Goal: Task Accomplishment & Management: Use online tool/utility

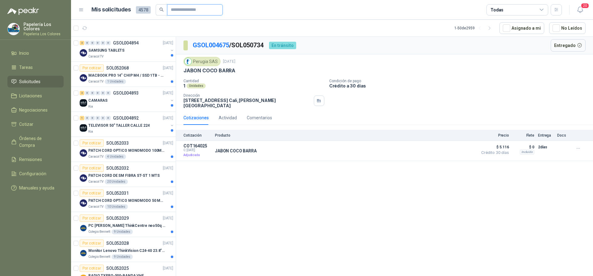
click at [186, 9] on input "text" at bounding box center [192, 10] width 43 height 10
type input "****"
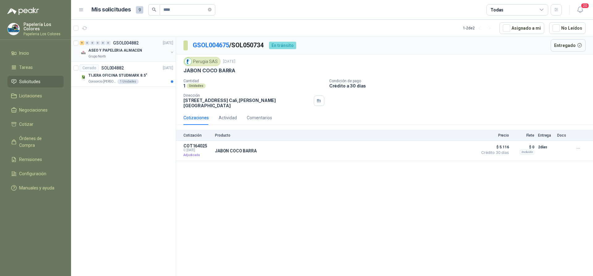
click at [150, 48] on div "ASEO Y PAPELERIA ALMACEN" at bounding box center [128, 50] width 80 height 7
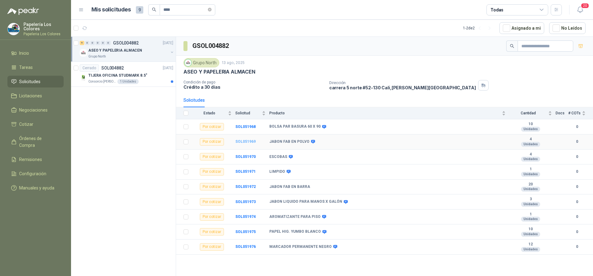
click at [242, 142] on b "SOL051969" at bounding box center [245, 141] width 20 height 4
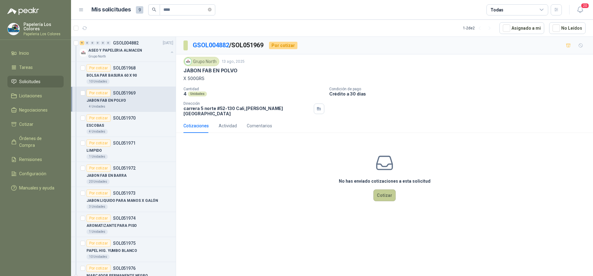
click at [386, 191] on button "Cotizar" at bounding box center [384, 195] width 22 height 12
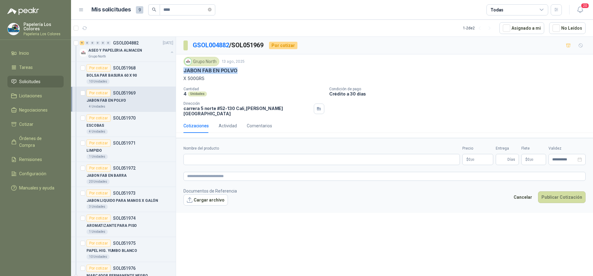
drag, startPoint x: 236, startPoint y: 71, endPoint x: 176, endPoint y: 73, distance: 60.0
click at [176, 73] on div "Grupo North 13 ago, 2025 JABON FAB EN POLVO X 500GRS Cantidad 4 Unidades Condic…" at bounding box center [384, 86] width 417 height 64
copy p "JABON FAB EN POLVO"
click at [254, 158] on input "Nombre del producto" at bounding box center [321, 159] width 276 height 11
paste input "**********"
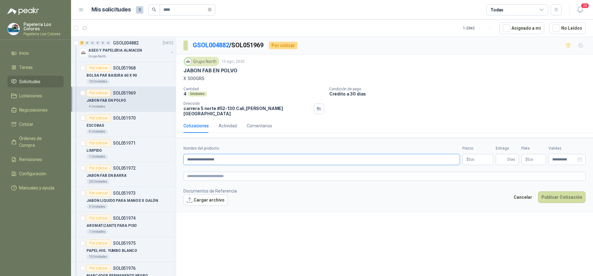
type input "**********"
click at [481, 153] on body "Papelería Los Colores Papeleria Los Colores Inicio Tareas Solicitudes Licitacio…" at bounding box center [296, 138] width 593 height 276
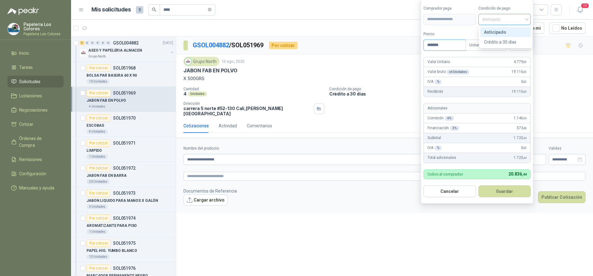
click at [527, 18] on span "Anticipado" at bounding box center [504, 19] width 45 height 9
type input "*******"
click at [505, 40] on div "Crédito a 30 días" at bounding box center [505, 42] width 43 height 7
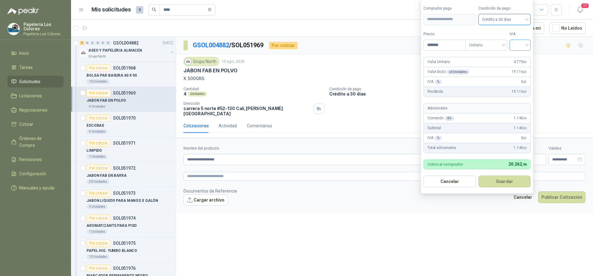
click at [519, 43] on input "search" at bounding box center [520, 44] width 14 height 9
click at [521, 57] on div "19%" at bounding box center [521, 57] width 11 height 7
click at [497, 180] on button "Guardar" at bounding box center [505, 181] width 53 height 12
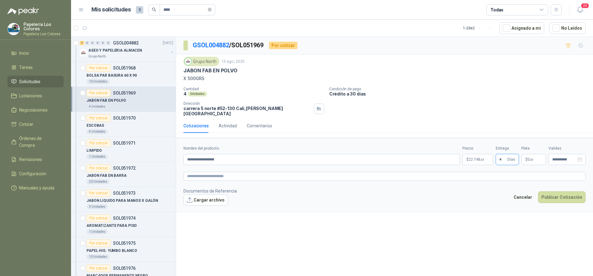
type input "*"
click at [225, 175] on textarea at bounding box center [384, 176] width 402 height 9
paste textarea "**********"
type textarea "**********"
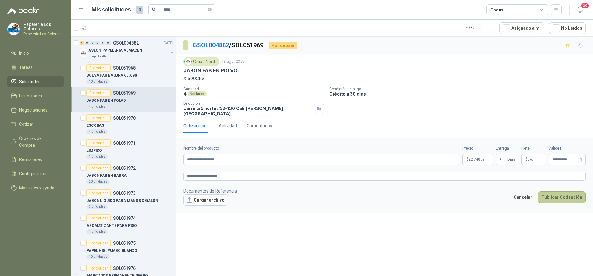
click at [558, 191] on button "Publicar Cotización" at bounding box center [562, 197] width 48 height 12
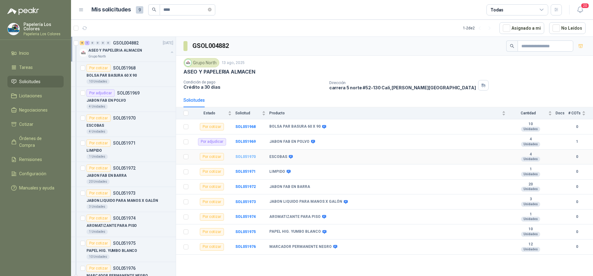
click at [248, 157] on b "SOL051970" at bounding box center [245, 156] width 20 height 4
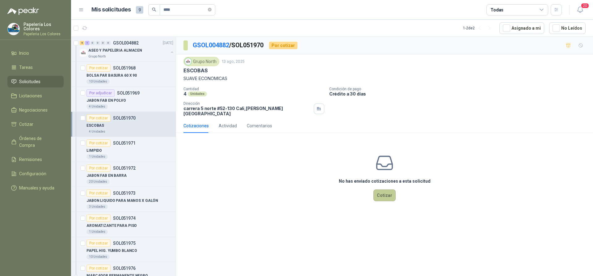
click at [385, 189] on button "Cotizar" at bounding box center [384, 195] width 22 height 12
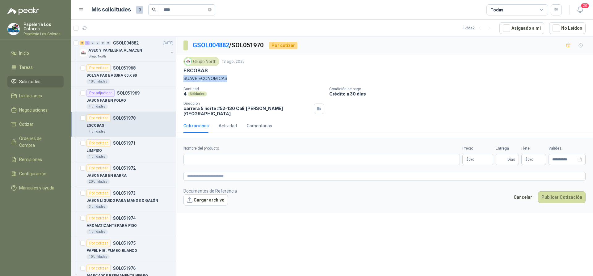
drag, startPoint x: 228, startPoint y: 78, endPoint x: 183, endPoint y: 83, distance: 45.3
click at [183, 83] on div "Grupo North 13 ago, 2025 ESCOBAS SUAVE ECONOMICAS Cantidad 4 Unidades Condición…" at bounding box center [384, 86] width 402 height 59
copy p "SUAVE ECONOMICAS"
click at [242, 154] on input "Nombre del producto" at bounding box center [321, 159] width 276 height 11
paste input "**********"
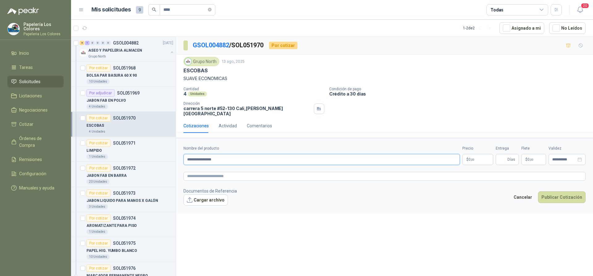
type input "**********"
click at [475, 155] on body "Papelería Los Colores Papeleria Los Colores Inicio Tareas Solicitudes Licitacio…" at bounding box center [296, 138] width 593 height 276
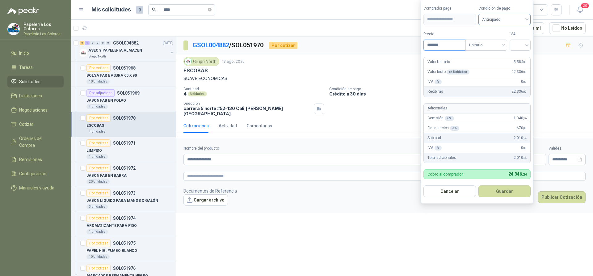
click at [524, 19] on span "Anticipado" at bounding box center [504, 19] width 45 height 9
type input "*******"
click at [502, 40] on div "Crédito a 30 días" at bounding box center [505, 42] width 43 height 7
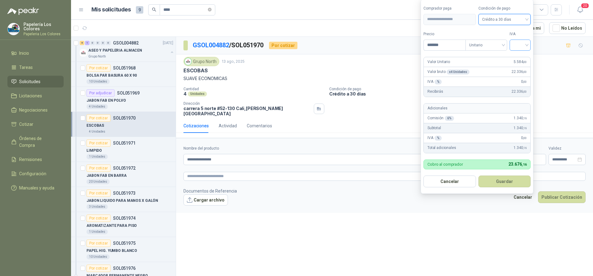
click at [530, 45] on div at bounding box center [519, 45] width 21 height 11
click at [518, 57] on div "19%" at bounding box center [521, 57] width 11 height 7
click at [501, 179] on button "Guardar" at bounding box center [505, 181] width 53 height 12
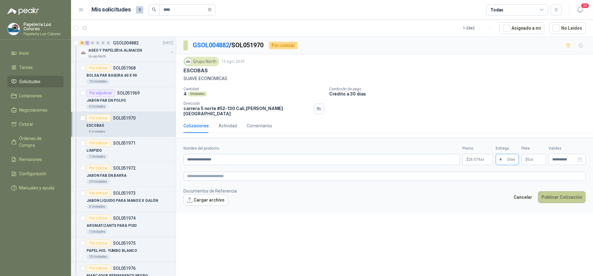
type input "*"
click at [560, 191] on button "Publicar Cotización" at bounding box center [562, 197] width 48 height 12
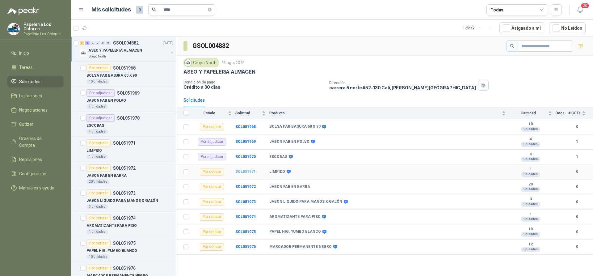
click at [246, 170] on b "SOL051971" at bounding box center [245, 171] width 20 height 4
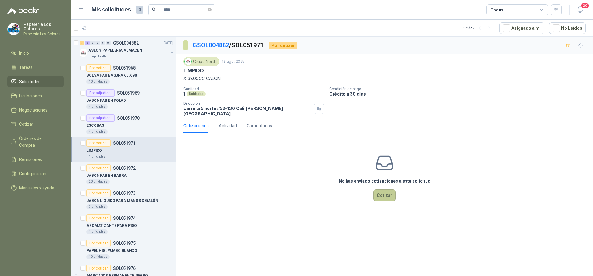
click at [386, 189] on button "Cotizar" at bounding box center [384, 195] width 22 height 12
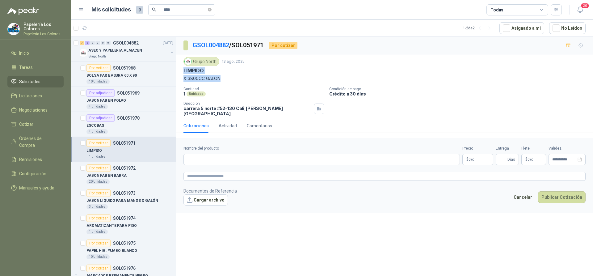
drag, startPoint x: 184, startPoint y: 70, endPoint x: 224, endPoint y: 82, distance: 42.1
click at [224, 82] on div "Grupo North 13 ago, 2025 LIMPIDO X 3800CC GALON" at bounding box center [384, 69] width 402 height 25
copy div "LIMPIDO X 3800CC GALON"
click at [218, 154] on input "Nombre del producto" at bounding box center [321, 159] width 276 height 11
paste input "**********"
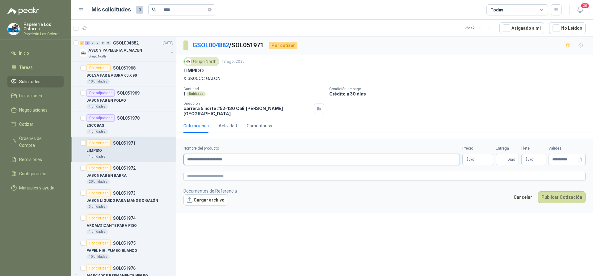
type input "**********"
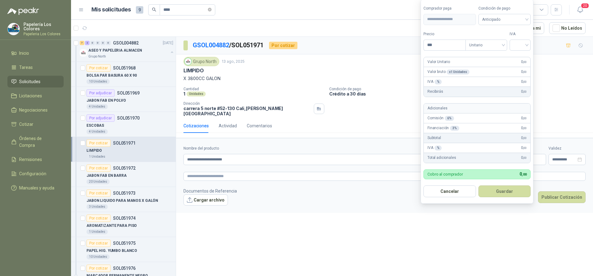
click at [479, 152] on body "Papelería Los Colores Papeleria Los Colores Inicio Tareas Solicitudes Licitacio…" at bounding box center [296, 138] width 593 height 276
type input "*******"
click at [507, 18] on span "Anticipado" at bounding box center [504, 19] width 45 height 9
click at [489, 42] on div "Crédito a 30 días" at bounding box center [505, 42] width 43 height 7
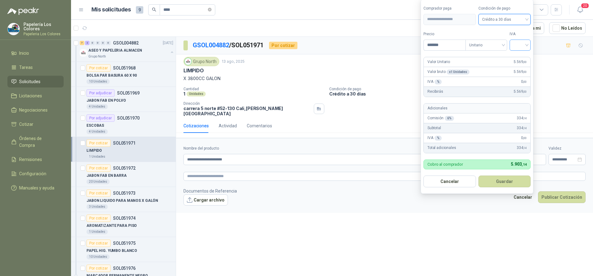
click at [519, 43] on input "search" at bounding box center [520, 44] width 14 height 9
click at [519, 59] on div "19%" at bounding box center [521, 57] width 11 height 7
click at [502, 180] on button "Guardar" at bounding box center [505, 181] width 53 height 12
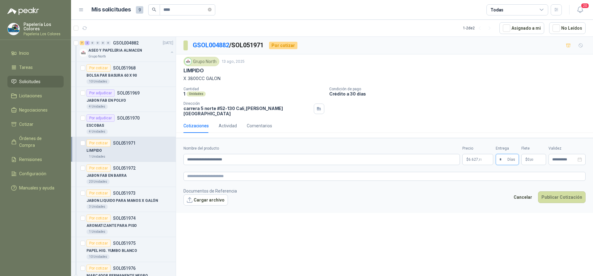
type input "*"
click at [226, 172] on textarea at bounding box center [384, 176] width 402 height 9
paste textarea "**********"
type textarea "**********"
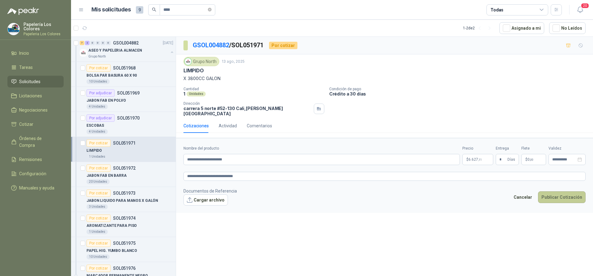
click at [563, 191] on button "Publicar Cotización" at bounding box center [562, 197] width 48 height 12
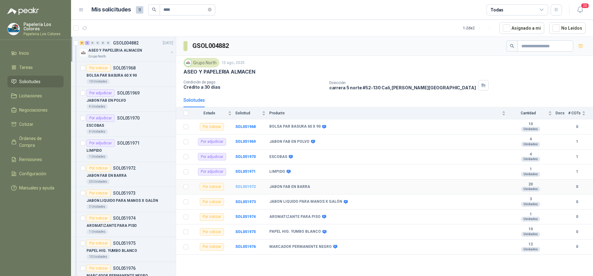
click at [245, 185] on b "SOL051972" at bounding box center [245, 186] width 20 height 4
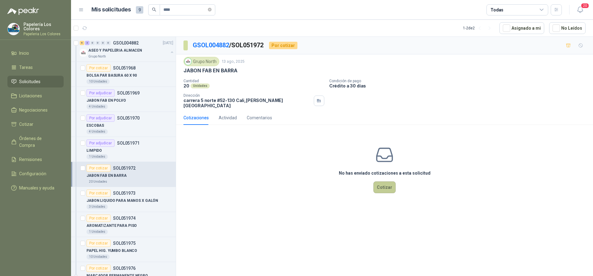
click at [384, 184] on button "Cotizar" at bounding box center [384, 187] width 22 height 12
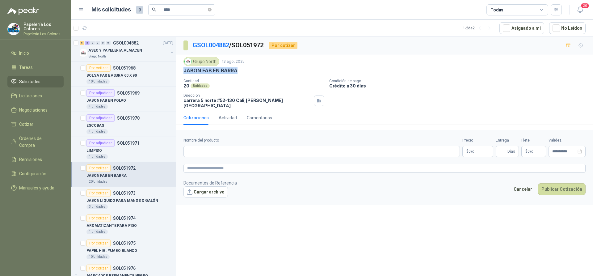
drag, startPoint x: 236, startPoint y: 70, endPoint x: 182, endPoint y: 73, distance: 54.5
click at [182, 73] on div "Grupo North 13 ago, 2025 JABON FAB EN BARRA Cantidad 20 Unidades Condición de p…" at bounding box center [384, 82] width 417 height 56
copy p "JABON FAB EN BARRA"
click at [235, 146] on input "Nombre del producto" at bounding box center [321, 151] width 276 height 11
paste input "**********"
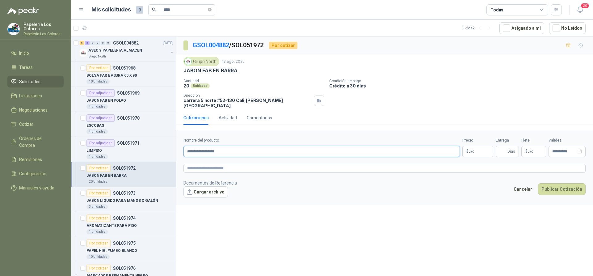
type input "**********"
click at [473, 146] on body "Papelería Los Colores Papeleria Los Colores Inicio Tareas Solicitudes Licitacio…" at bounding box center [296, 138] width 593 height 276
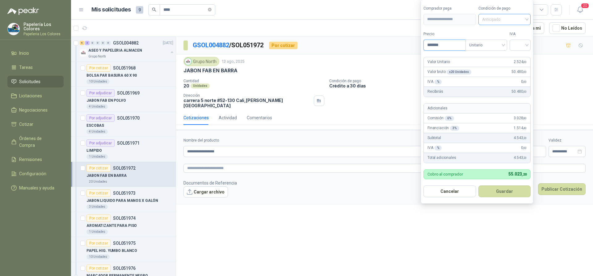
click at [519, 16] on span "Anticipado" at bounding box center [504, 19] width 45 height 9
type input "*******"
click at [503, 41] on div "Crédito a 30 días" at bounding box center [505, 42] width 43 height 7
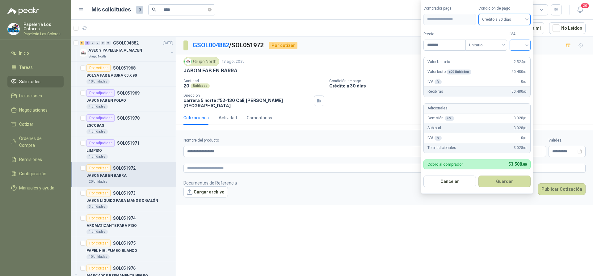
click at [516, 42] on input "search" at bounding box center [520, 44] width 14 height 9
click at [518, 57] on div "19%" at bounding box center [521, 57] width 11 height 7
click at [505, 182] on button "Guardar" at bounding box center [505, 181] width 53 height 12
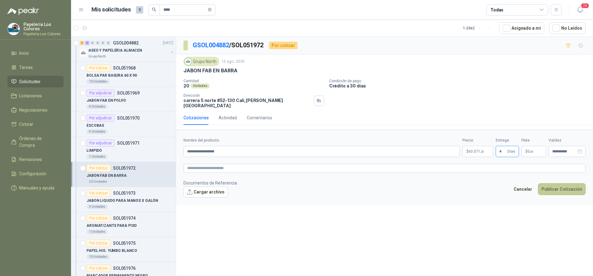
type input "*"
click at [561, 183] on button "Publicar Cotización" at bounding box center [562, 189] width 48 height 12
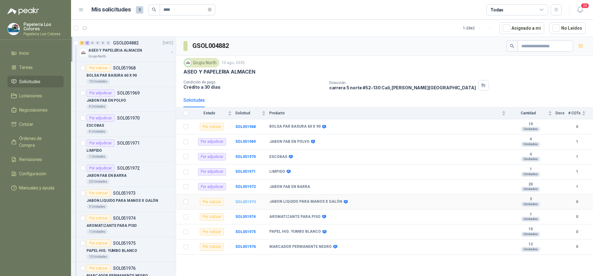
click at [241, 200] on b "SOL051973" at bounding box center [245, 201] width 20 height 4
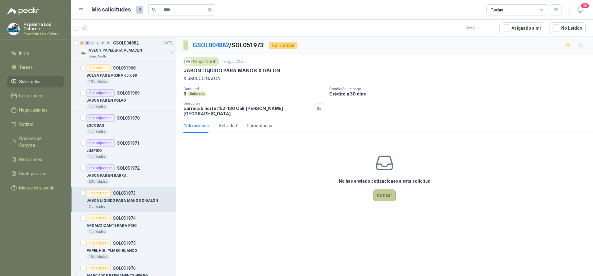
click at [386, 189] on button "Cotizar" at bounding box center [384, 195] width 22 height 12
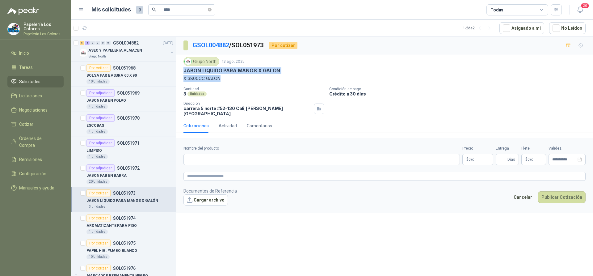
drag, startPoint x: 183, startPoint y: 71, endPoint x: 221, endPoint y: 81, distance: 39.2
click at [221, 81] on div "Grupo North 13 ago, 2025 JABON LIQUIDO PARA MANOS X GALÓN X 3800CC GALON" at bounding box center [384, 69] width 402 height 25
copy div "JABON LIQUIDO PARA MANOS X GALÓN X 3800CC GALON"
click at [222, 157] on input "Nombre del producto" at bounding box center [321, 159] width 276 height 11
paste input "**********"
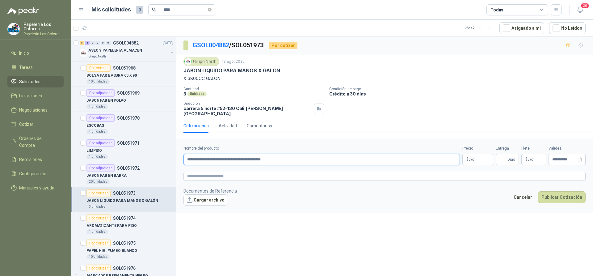
type input "**********"
click at [480, 155] on body "Papelería Los Colores Papeleria Los Colores Inicio Tareas Solicitudes Licitacio…" at bounding box center [296, 138] width 593 height 276
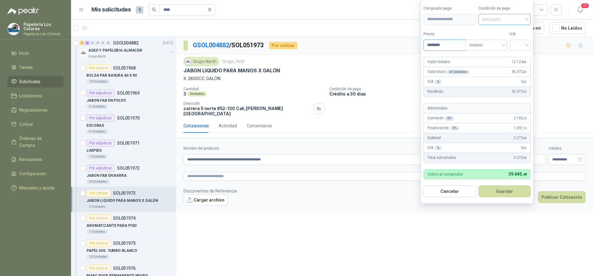
click at [517, 15] on span "Anticipado" at bounding box center [504, 19] width 45 height 9
type input "********"
click at [499, 42] on div "Crédito a 30 días" at bounding box center [505, 42] width 43 height 7
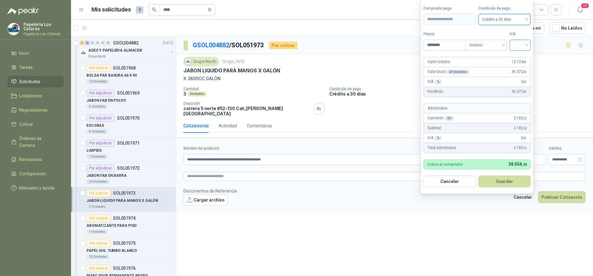
click at [522, 44] on input "search" at bounding box center [520, 44] width 14 height 9
click at [521, 55] on div "19%" at bounding box center [521, 57] width 11 height 7
click at [497, 178] on button "Guardar" at bounding box center [505, 181] width 53 height 12
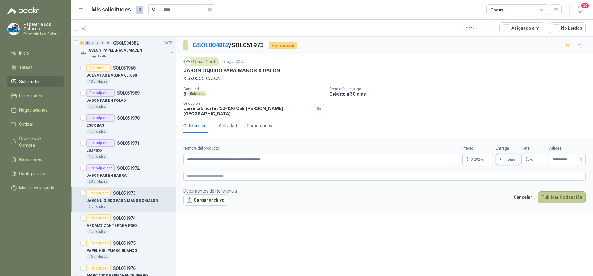
type input "*"
click at [568, 191] on button "Publicar Cotización" at bounding box center [562, 197] width 48 height 12
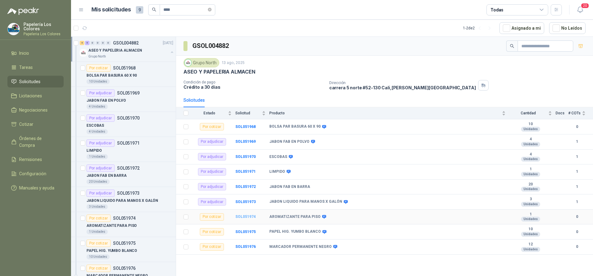
click at [240, 216] on b "SOL051974" at bounding box center [245, 216] width 20 height 4
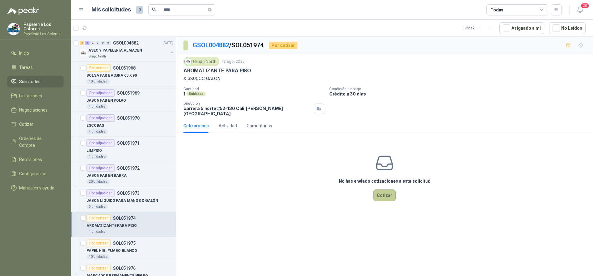
click at [383, 190] on button "Cotizar" at bounding box center [384, 195] width 22 height 12
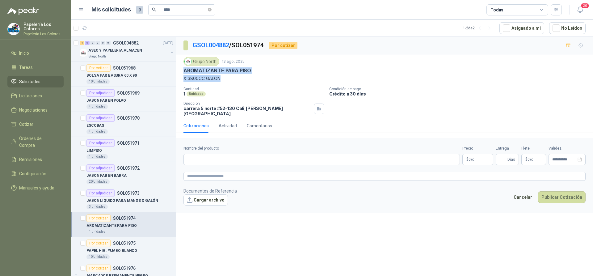
drag, startPoint x: 184, startPoint y: 69, endPoint x: 224, endPoint y: 83, distance: 41.7
click at [224, 83] on div "Grupo North 13 ago, 2025 AROMATIZANTE PARA PISO X 3800CC GALON Cantidad 1 Unida…" at bounding box center [384, 86] width 402 height 59
copy div "AROMATIZANTE PARA PISO X 3800CC GALON"
click at [238, 154] on input "Nombre del producto" at bounding box center [321, 159] width 276 height 11
paste input "**********"
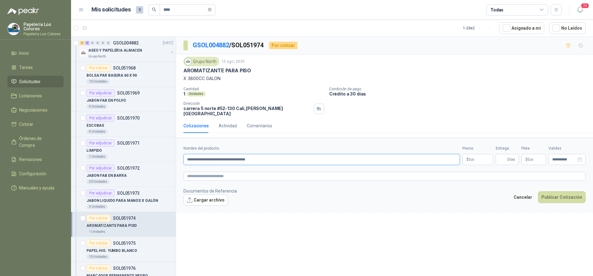
type input "**********"
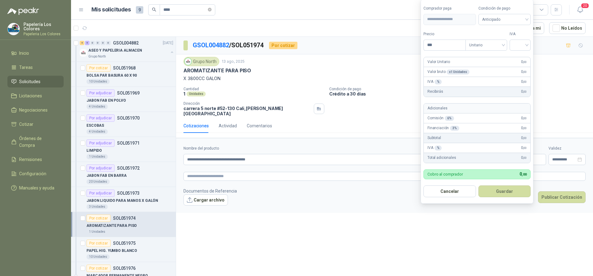
click at [480, 157] on body "Papelería Los Colores Papeleria Los Colores Inicio Tareas Solicitudes Licitacio…" at bounding box center [296, 138] width 593 height 276
click at [512, 17] on span "Anticipado" at bounding box center [504, 19] width 45 height 9
type input "*******"
click at [501, 41] on div "Crédito a 30 días" at bounding box center [505, 42] width 43 height 7
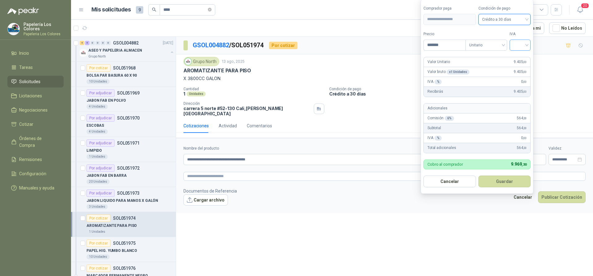
click at [522, 44] on input "search" at bounding box center [520, 44] width 14 height 9
click at [519, 58] on div "19%" at bounding box center [521, 57] width 11 height 7
click at [504, 181] on button "Guardar" at bounding box center [505, 181] width 53 height 12
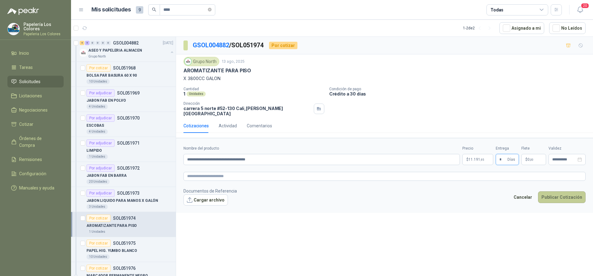
type input "*"
click at [564, 192] on button "Publicar Cotización" at bounding box center [562, 197] width 48 height 12
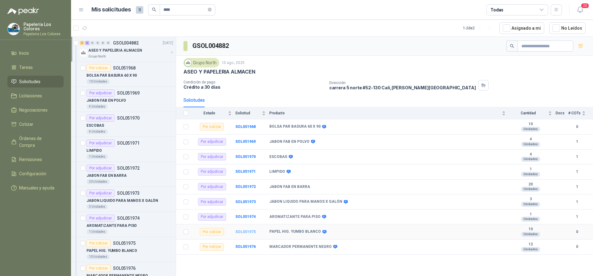
click at [246, 231] on b "SOL051975" at bounding box center [245, 231] width 20 height 4
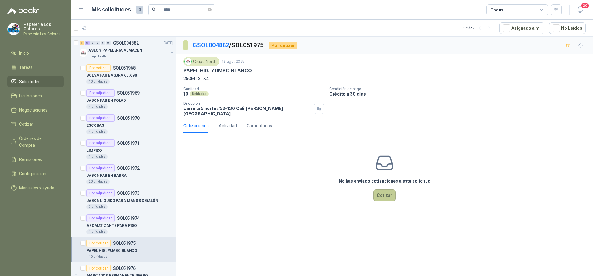
click at [385, 190] on button "Cotizar" at bounding box center [384, 195] width 22 height 12
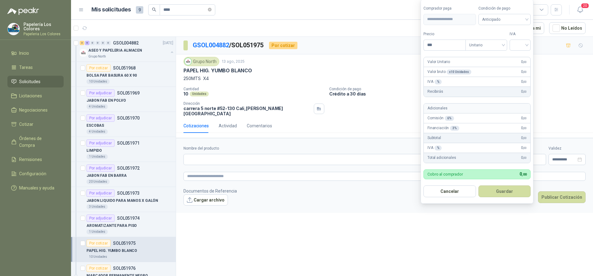
click at [472, 154] on body "Papelería Los Colores Papeleria Los Colores Inicio Tareas Solicitudes Licitacio…" at bounding box center [296, 138] width 593 height 276
type input "********"
click at [520, 45] on input "search" at bounding box center [520, 44] width 14 height 9
click at [521, 58] on div "19%" at bounding box center [521, 57] width 11 height 7
click at [515, 18] on span "Anticipado" at bounding box center [506, 19] width 46 height 9
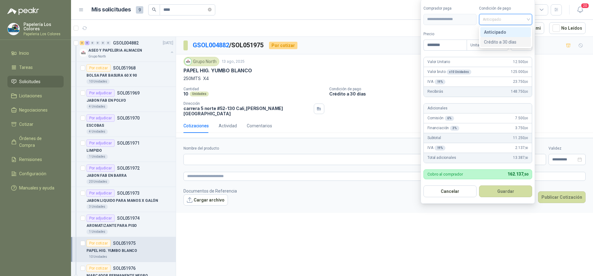
click at [499, 42] on div "Crédito a 30 días" at bounding box center [505, 42] width 43 height 7
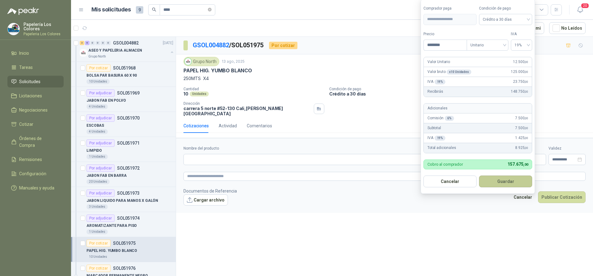
click at [502, 180] on button "Guardar" at bounding box center [505, 181] width 53 height 12
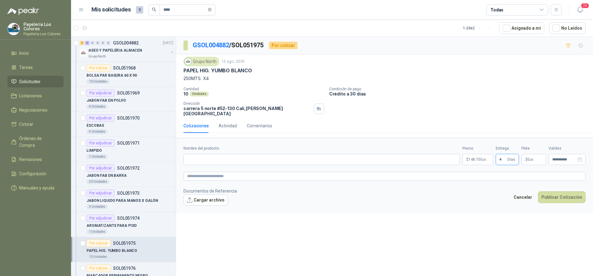
type input "*"
drag, startPoint x: 184, startPoint y: 70, endPoint x: 216, endPoint y: 81, distance: 34.5
click at [216, 81] on div "Grupo North 13 ago, 2025 PAPEL HIG. YUMBO BLANCO 250MTS X4" at bounding box center [384, 69] width 402 height 25
copy div "PAPEL HIG. YUMBO BLANCO 250MTS X4"
click at [227, 155] on input "Nombre del producto" at bounding box center [321, 159] width 276 height 11
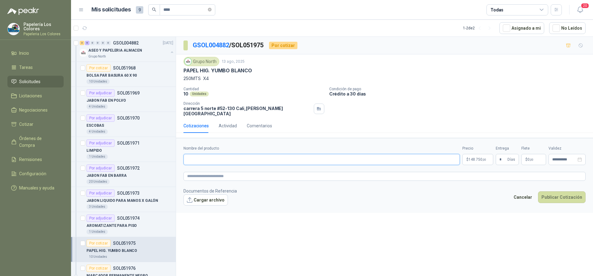
paste input "**********"
type input "**********"
click at [554, 191] on button "Publicar Cotización" at bounding box center [562, 197] width 48 height 12
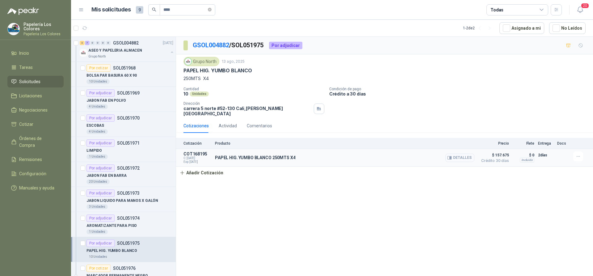
click at [454, 153] on button "Detalles" at bounding box center [459, 157] width 29 height 8
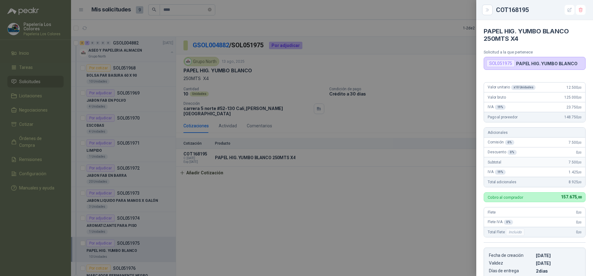
click at [370, 206] on div at bounding box center [296, 138] width 593 height 276
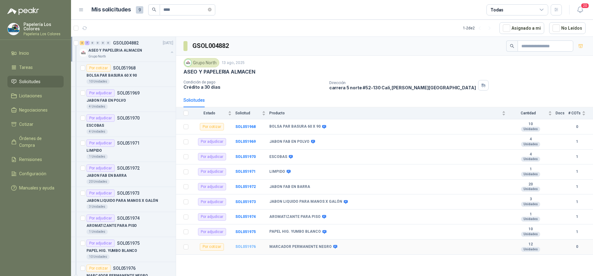
click at [240, 245] on b "SOL051976" at bounding box center [245, 246] width 20 height 4
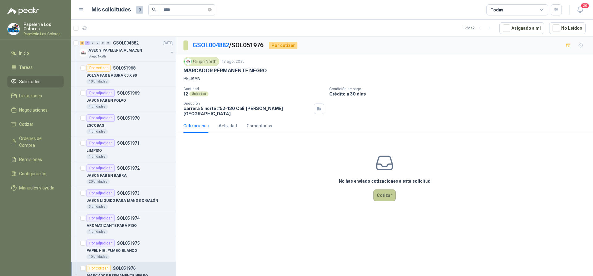
click at [386, 193] on button "Cotizar" at bounding box center [384, 195] width 22 height 12
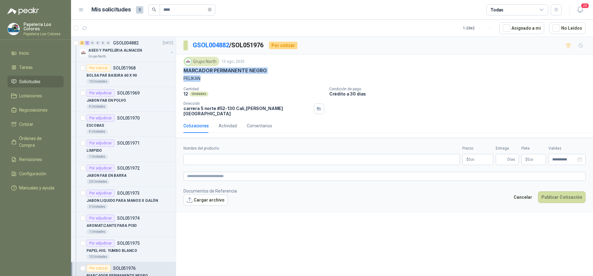
drag, startPoint x: 184, startPoint y: 70, endPoint x: 218, endPoint y: 79, distance: 35.4
click at [218, 79] on div "Grupo North 13 ago, 2025 MARCADOR PERMANENTE NEGRO PELIKAN" at bounding box center [384, 69] width 402 height 25
copy div "MARCADOR PERMANENTE NEGRO PELIKAN"
click at [221, 157] on input "Nombre del producto" at bounding box center [321, 159] width 276 height 11
paste input "**********"
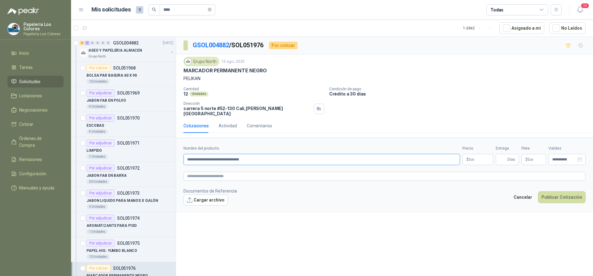
type input "**********"
click at [482, 153] on body "Papelería Los Colores Papeleria Los Colores Inicio Tareas Solicitudes Licitacio…" at bounding box center [296, 138] width 593 height 276
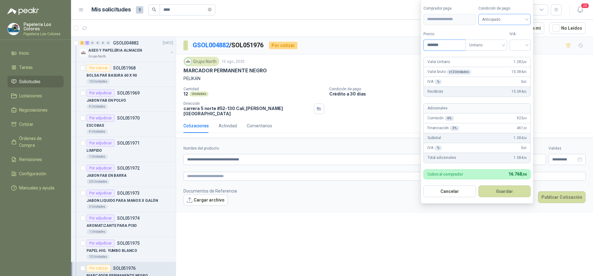
click at [517, 17] on span "Anticipado" at bounding box center [504, 19] width 45 height 9
type input "*******"
click at [495, 41] on div "Crédito a 30 días" at bounding box center [505, 42] width 43 height 7
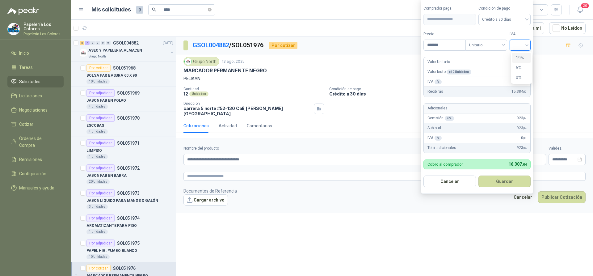
click at [521, 44] on input "search" at bounding box center [520, 44] width 14 height 9
drag, startPoint x: 519, startPoint y: 56, endPoint x: 517, endPoint y: 72, distance: 16.2
click at [519, 56] on div "19%" at bounding box center [521, 57] width 11 height 7
click at [503, 180] on button "Guardar" at bounding box center [505, 181] width 53 height 12
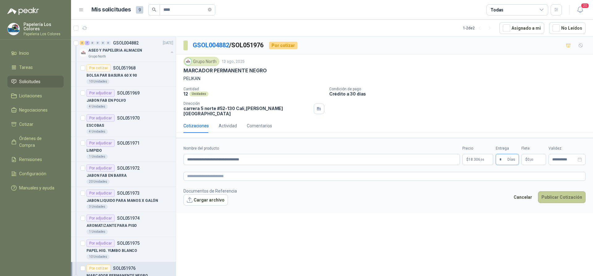
type input "*"
click at [558, 192] on button "Publicar Cotización" at bounding box center [562, 197] width 48 height 12
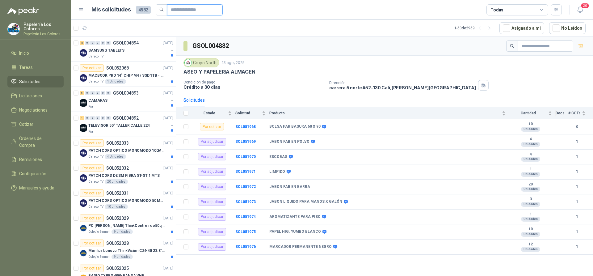
click at [179, 9] on input "text" at bounding box center [192, 10] width 43 height 10
click at [244, 124] on b "SOL051968" at bounding box center [245, 126] width 20 height 4
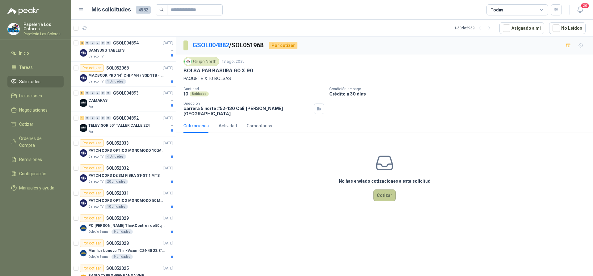
click at [381, 189] on button "Cotizar" at bounding box center [384, 195] width 22 height 12
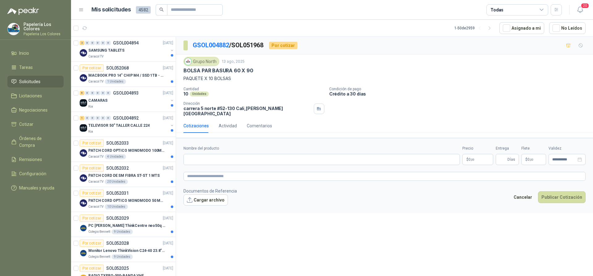
click at [183, 70] on div "Grupo North 13 ago, 2025 BOLSA PAR BASURA 60 X 90 PAQUETE X 10 BOLSAS Cantidad …" at bounding box center [384, 86] width 417 height 64
drag, startPoint x: 184, startPoint y: 70, endPoint x: 235, endPoint y: 77, distance: 51.7
click at [235, 77] on div "Grupo North 13 ago, 2025 BOLSA PAR BASURA 60 X 90 PAQUETE X 10 BOLSAS" at bounding box center [384, 69] width 402 height 25
copy div "BOLSA PAR BASURA 60 X 90 PAQUETE X 10 BOLSAS"
click at [228, 154] on input "Nombre del producto" at bounding box center [321, 159] width 276 height 11
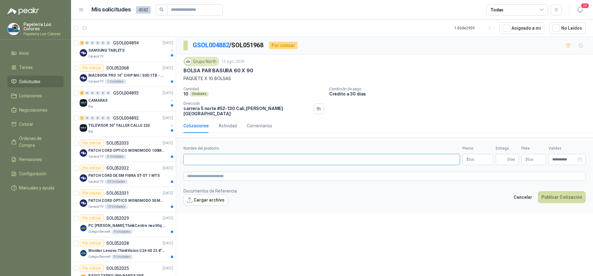
paste input "**********"
type input "**********"
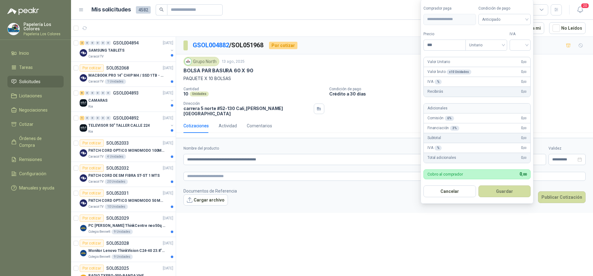
click at [481, 152] on body "Papelería Los Colores Papeleria Los Colores Inicio Tareas Solicitudes Licitacio…" at bounding box center [296, 138] width 593 height 276
click at [519, 21] on span "Anticipado" at bounding box center [504, 19] width 45 height 9
type input "*******"
click at [509, 40] on div "Crédito a 30 días" at bounding box center [505, 42] width 43 height 7
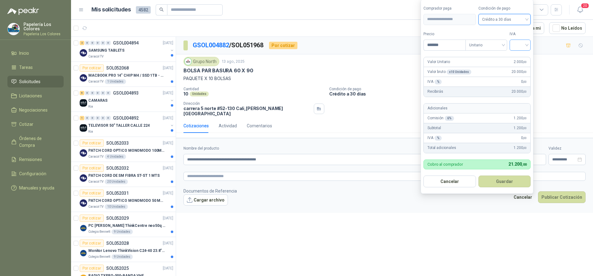
click at [518, 44] on input "search" at bounding box center [520, 44] width 14 height 9
drag, startPoint x: 519, startPoint y: 56, endPoint x: 513, endPoint y: 67, distance: 12.7
click at [518, 56] on div "19%" at bounding box center [521, 57] width 11 height 7
click at [503, 182] on button "Guardar" at bounding box center [505, 181] width 53 height 12
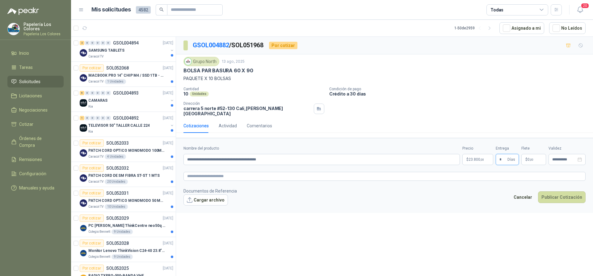
type input "*"
click at [568, 191] on button "Publicar Cotización" at bounding box center [562, 197] width 48 height 12
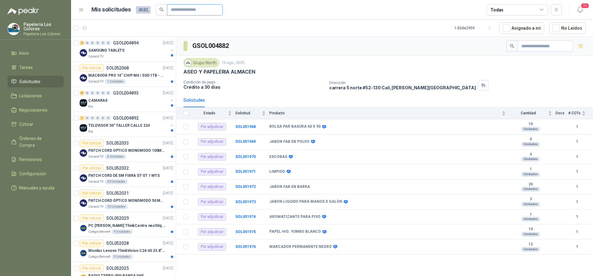
click at [191, 11] on input "text" at bounding box center [192, 10] width 43 height 10
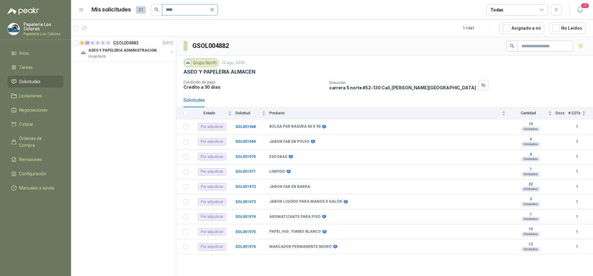
type input "****"
click at [126, 49] on p "ASEO Y PAPELERIA ADMINISTRACION" at bounding box center [122, 51] width 68 height 6
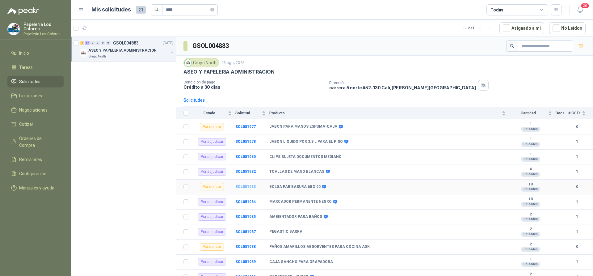
click at [245, 186] on b "SOL051983" at bounding box center [245, 186] width 20 height 4
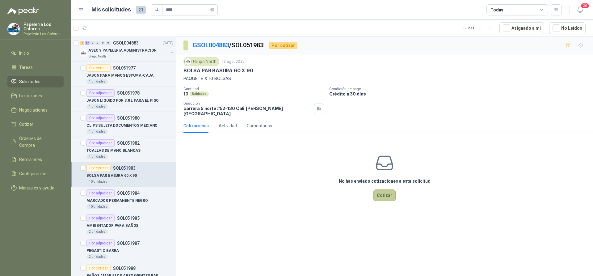
click at [387, 192] on button "Cotizar" at bounding box center [384, 195] width 22 height 12
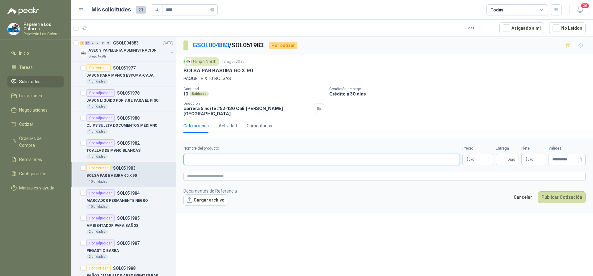
drag, startPoint x: 209, startPoint y: 155, endPoint x: 205, endPoint y: 153, distance: 4.4
click at [209, 155] on input "Nombre del producto" at bounding box center [321, 159] width 276 height 11
drag, startPoint x: 184, startPoint y: 70, endPoint x: 232, endPoint y: 80, distance: 49.4
click at [232, 80] on div "Grupo North 13 ago, 2025 BOLSA PAR BASURA 60 X 90 PAQUETE X 10 BOLSAS" at bounding box center [384, 69] width 402 height 25
copy div "BOLSA PAR BASURA 60 X 90 PAQUETE X 10 BOLSAS"
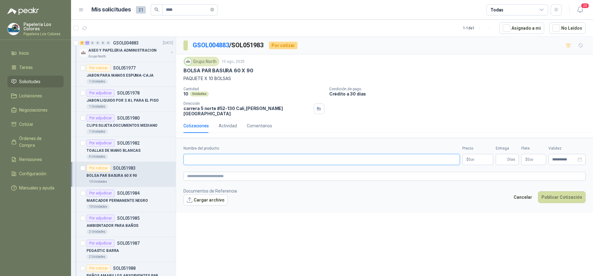
click at [234, 155] on input "Nombre del producto" at bounding box center [321, 159] width 276 height 11
paste input "**********"
type input "**********"
click at [471, 154] on body "Papelería Los Colores Papeleria Los Colores Inicio Tareas Solicitudes Licitacio…" at bounding box center [296, 138] width 593 height 276
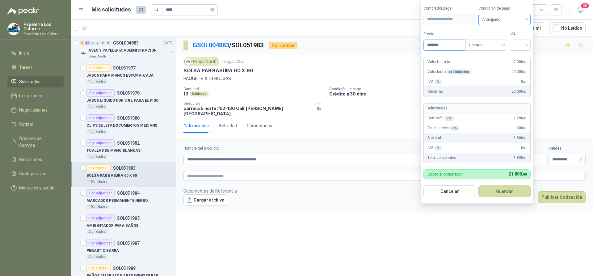
click at [505, 19] on span "Anticipado" at bounding box center [504, 19] width 45 height 9
type input "*******"
click at [506, 40] on div "Crédito a 30 días" at bounding box center [505, 42] width 43 height 7
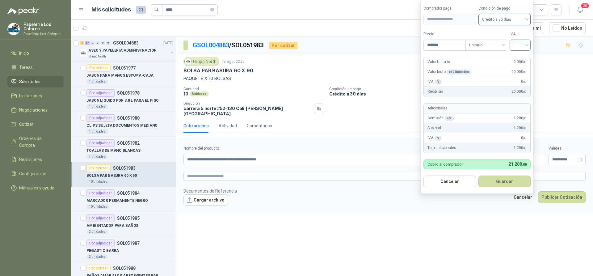
click at [518, 42] on input "search" at bounding box center [520, 44] width 14 height 9
click at [520, 59] on div "19%" at bounding box center [521, 57] width 11 height 7
click at [496, 181] on button "Guardar" at bounding box center [505, 181] width 53 height 12
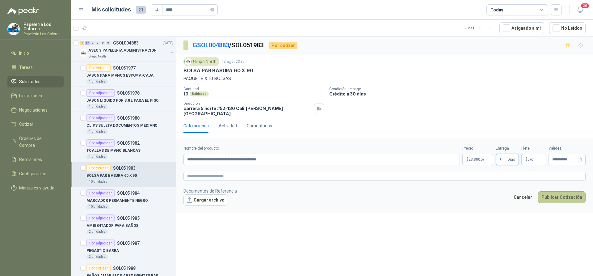
type input "*"
click at [557, 191] on button "Publicar Cotización" at bounding box center [562, 197] width 48 height 12
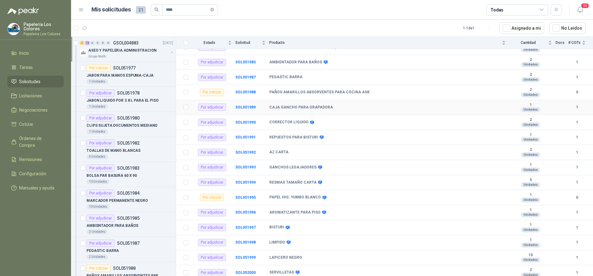
scroll to position [157, 0]
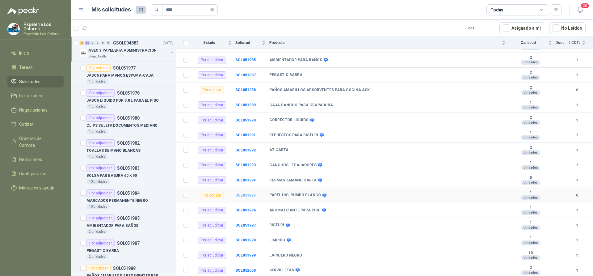
click at [243, 195] on b "SOL051995" at bounding box center [245, 195] width 20 height 4
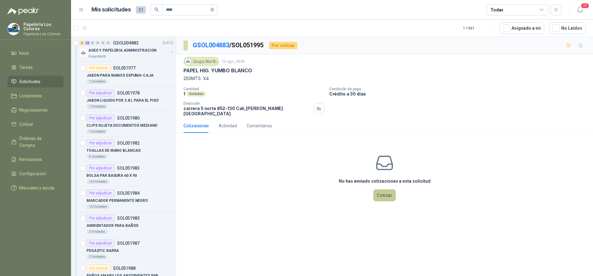
click at [388, 190] on button "Cotizar" at bounding box center [384, 195] width 22 height 12
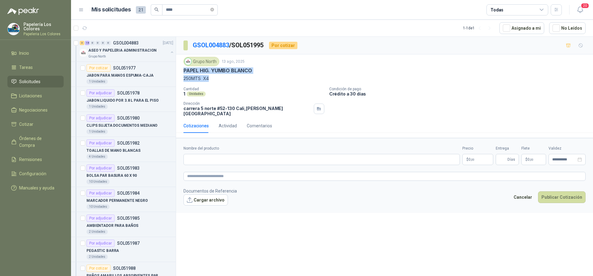
drag, startPoint x: 184, startPoint y: 70, endPoint x: 213, endPoint y: 81, distance: 31.4
click at [213, 81] on div "Grupo North 13 ago, 2025 PAPEL HIG. YUMBO BLANCO 250MTS X4" at bounding box center [384, 69] width 402 height 25
copy div "PAPEL HIG. YUMBO BLANCO 250MTS X4"
click at [234, 158] on input "Nombre del producto" at bounding box center [321, 159] width 276 height 11
paste input "**********"
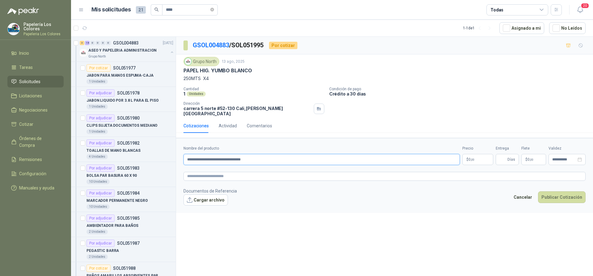
type input "**********"
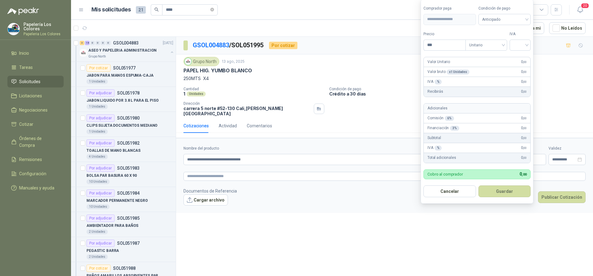
click at [473, 153] on body "Papelería Los Colores Papeleria Los Colores Inicio Tareas Solicitudes Licitacio…" at bounding box center [296, 138] width 593 height 276
click at [501, 18] on span "Anticipado" at bounding box center [504, 19] width 45 height 9
type input "********"
click at [500, 42] on div "Crédito a 30 días" at bounding box center [505, 42] width 43 height 7
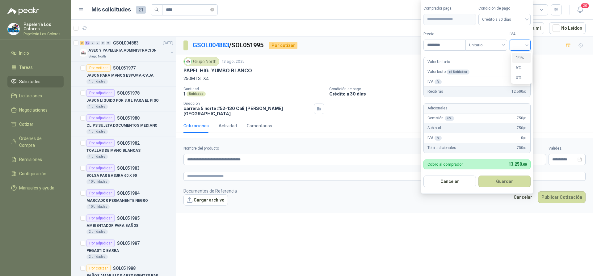
click at [522, 44] on input "search" at bounding box center [520, 44] width 14 height 9
click at [521, 55] on div "19%" at bounding box center [521, 57] width 11 height 7
click at [502, 180] on button "Guardar" at bounding box center [505, 181] width 53 height 12
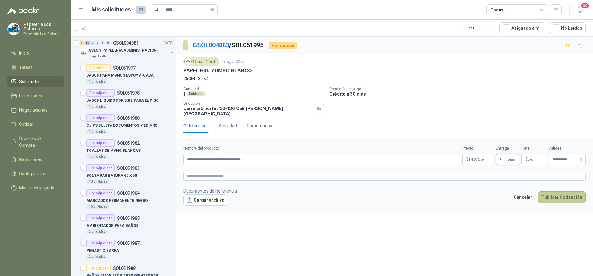
type input "*"
click at [556, 194] on button "Publicar Cotización" at bounding box center [562, 197] width 48 height 12
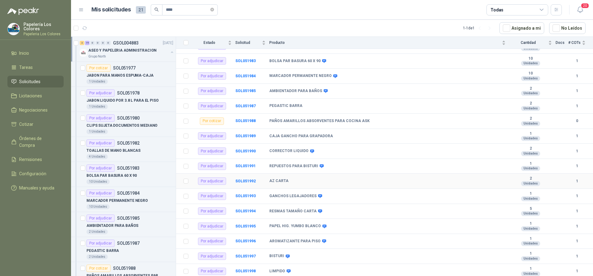
scroll to position [95, 0]
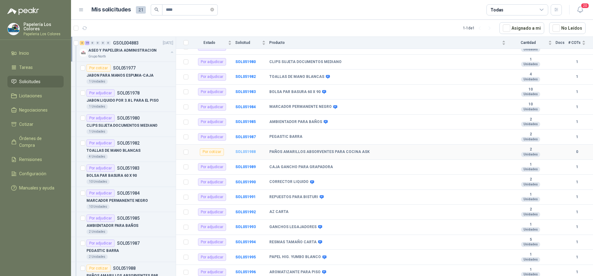
click at [245, 151] on b "SOL051988" at bounding box center [245, 151] width 20 height 4
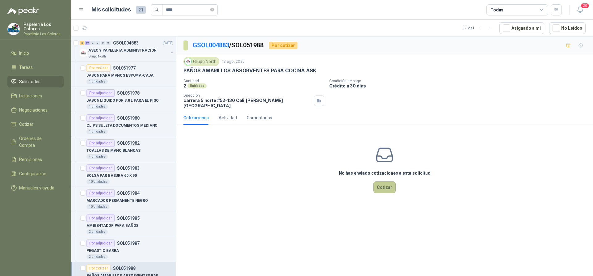
click at [385, 182] on button "Cotizar" at bounding box center [384, 187] width 22 height 12
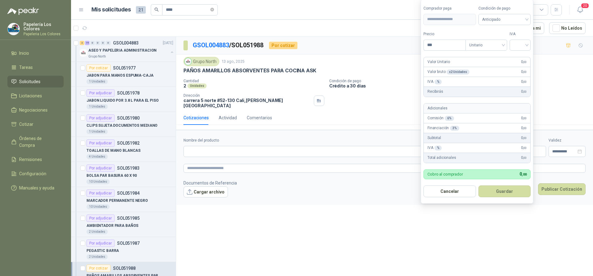
click at [473, 147] on body "Papelería Los Colores Papeleria Los Colores Inicio Tareas Solicitudes Licitacio…" at bounding box center [296, 138] width 593 height 276
type input "********"
click at [523, 43] on input "search" at bounding box center [520, 44] width 14 height 9
click at [520, 57] on div "19%" at bounding box center [521, 57] width 11 height 7
click at [493, 15] on span "Anticipado" at bounding box center [506, 19] width 46 height 9
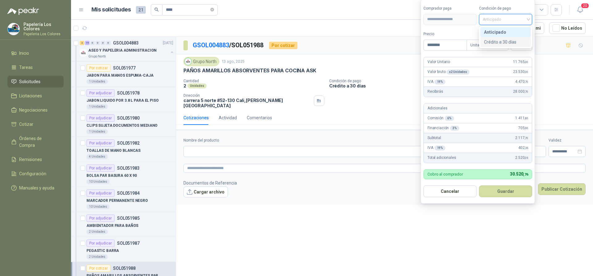
click at [495, 40] on div "Crédito a 30 días" at bounding box center [505, 42] width 43 height 7
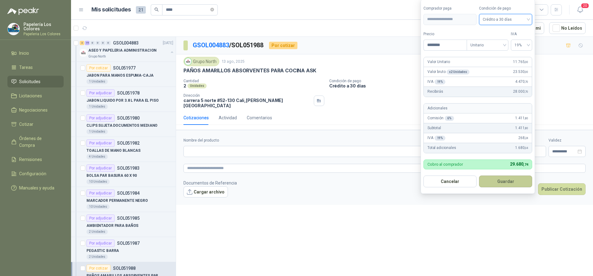
click at [501, 180] on button "Guardar" at bounding box center [505, 181] width 53 height 12
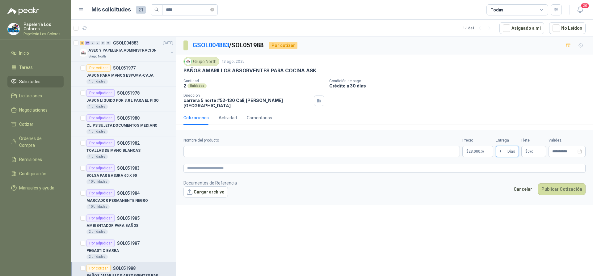
type input "*"
drag, startPoint x: 184, startPoint y: 70, endPoint x: 313, endPoint y: 74, distance: 129.1
click at [313, 74] on p "PAÑOS AMARILLOS ABSORVENTES PARA COCINA ASK" at bounding box center [249, 70] width 133 height 6
copy p "PAÑOS AMARILLOS ABSORVENTES PARA COCINA ASK"
click at [236, 147] on input "Nombre del producto" at bounding box center [321, 151] width 276 height 11
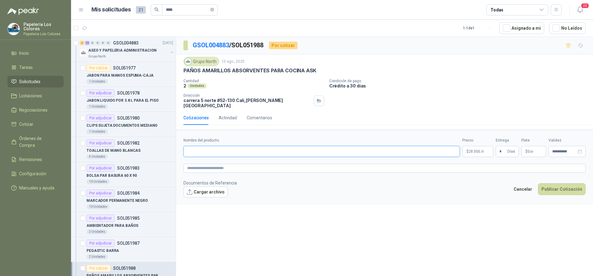
paste input "**********"
type input "**********"
click at [560, 183] on button "Publicar Cotización" at bounding box center [562, 189] width 48 height 12
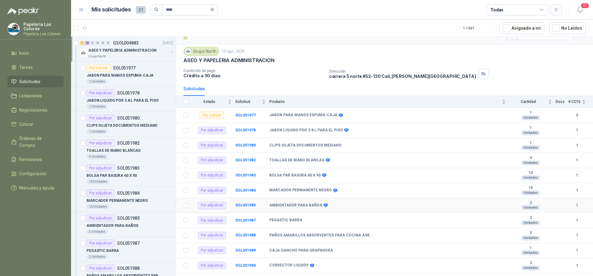
scroll to position [2, 0]
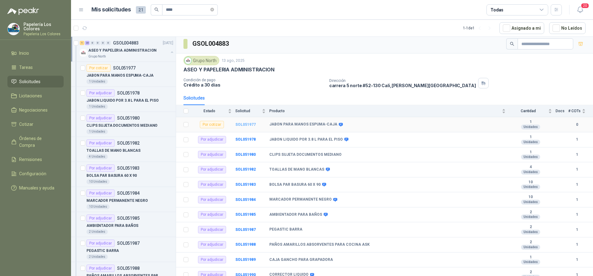
click at [241, 126] on b "SOL051977" at bounding box center [245, 124] width 20 height 4
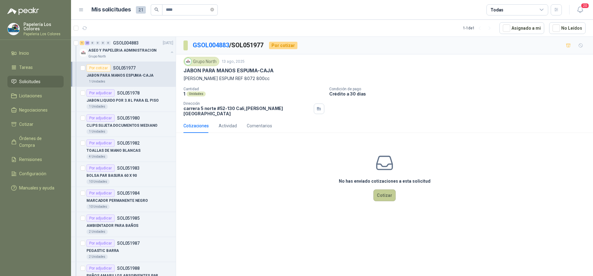
click at [384, 190] on button "Cotizar" at bounding box center [384, 195] width 22 height 12
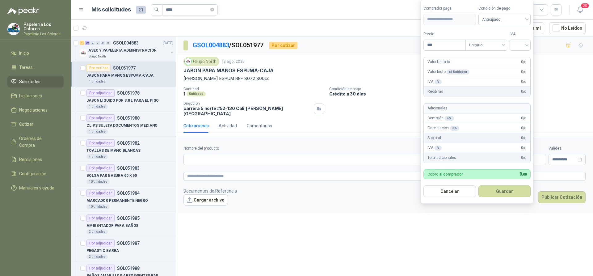
click at [469, 157] on body "Papelería Los Colores Papeleria Los Colores Inicio Tareas Solicitudes Licitacio…" at bounding box center [296, 138] width 593 height 276
click at [510, 19] on span "Anticipado" at bounding box center [504, 19] width 45 height 9
type input "********"
click at [501, 41] on div "Crédito a 30 días" at bounding box center [505, 42] width 43 height 7
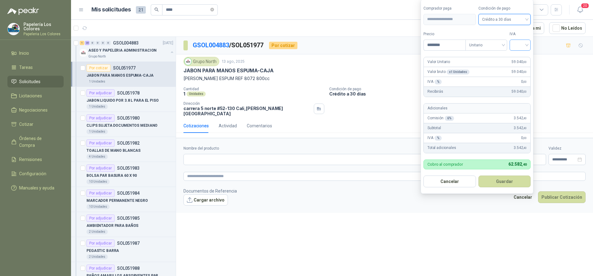
click at [526, 44] on input "search" at bounding box center [520, 44] width 14 height 9
click at [522, 59] on div "19%" at bounding box center [521, 57] width 11 height 7
click at [505, 183] on button "Guardar" at bounding box center [505, 181] width 53 height 12
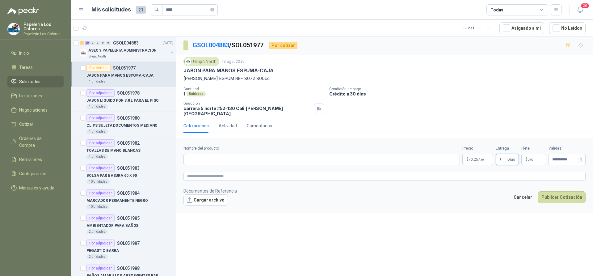
type input "*"
drag, startPoint x: 184, startPoint y: 70, endPoint x: 272, endPoint y: 74, distance: 87.5
click at [272, 74] on p "JABON PARA MANOS ESPUMA-CAJA" at bounding box center [228, 70] width 90 height 6
copy p "JABON PARA MANOS ESPUMA-CAJA"
click at [244, 155] on input "Nombre del producto" at bounding box center [321, 159] width 276 height 11
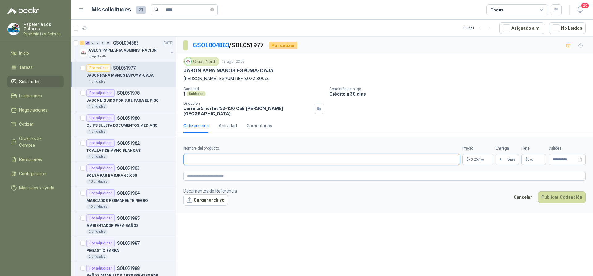
paste input "**********"
type input "**********"
click at [557, 191] on button "Publicar Cotización" at bounding box center [562, 197] width 48 height 12
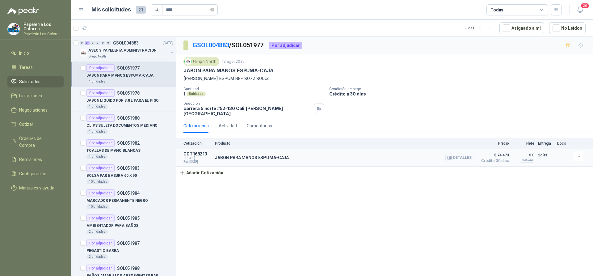
click at [459, 153] on button "Detalles" at bounding box center [459, 157] width 29 height 8
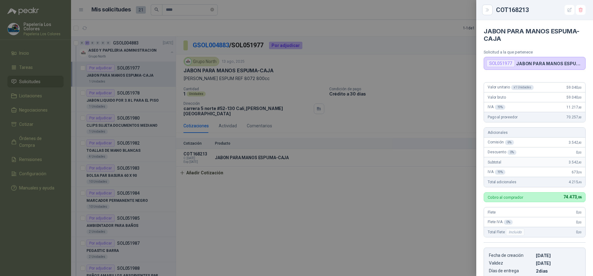
click at [437, 172] on div at bounding box center [296, 138] width 593 height 276
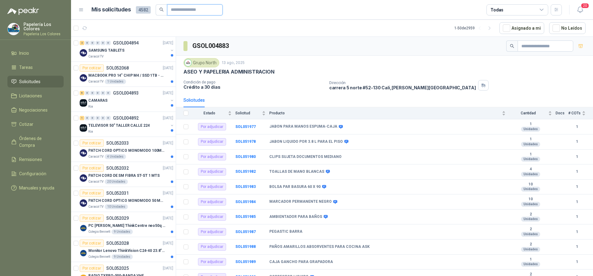
click at [187, 12] on input "text" at bounding box center [192, 10] width 43 height 10
type input "****"
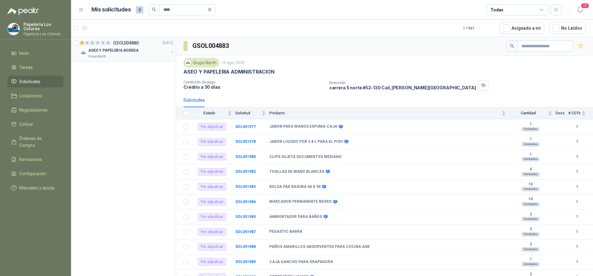
click at [117, 51] on p "ASEO Y PAPELERIA BODEGA" at bounding box center [113, 51] width 50 height 6
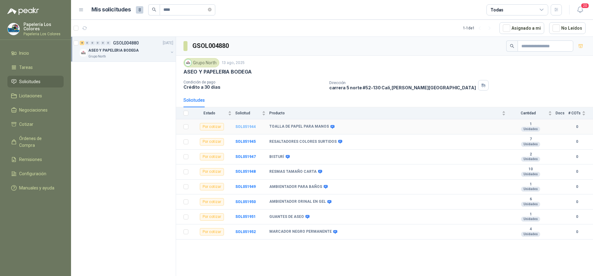
click at [245, 126] on b "SOL051944" at bounding box center [245, 126] width 20 height 4
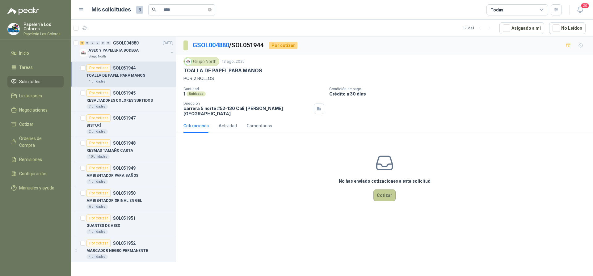
click at [384, 191] on button "Cotizar" at bounding box center [384, 195] width 22 height 12
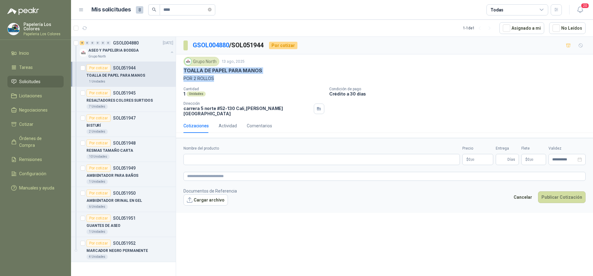
drag, startPoint x: 183, startPoint y: 70, endPoint x: 262, endPoint y: 74, distance: 78.8
click at [262, 74] on div "Grupo North 13 ago, 2025 TOALLA DE PAPEL PARA MANOS POR 2 ROLLOS" at bounding box center [384, 69] width 402 height 25
copy div "TOALLA DE PAPEL PARA MANOS POR 2 ROLLOS"
click at [216, 155] on input "Nombre del producto" at bounding box center [321, 159] width 276 height 11
paste input "**********"
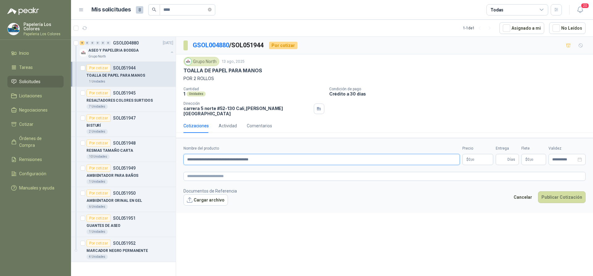
type input "**********"
click at [485, 154] on body "Papelería Los Colores Papeleria Los Colores Inicio Tareas Solicitudes Licitacio…" at bounding box center [296, 138] width 593 height 276
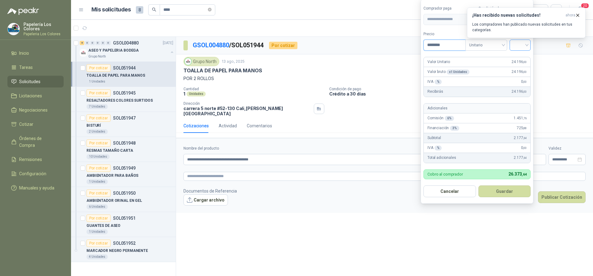
type input "********"
click at [521, 46] on input "search" at bounding box center [520, 44] width 14 height 9
click at [521, 56] on div "19%" at bounding box center [521, 57] width 11 height 7
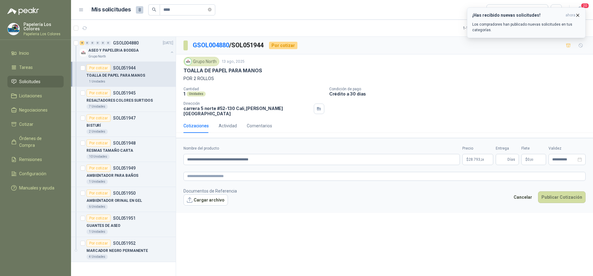
click at [577, 14] on icon "button" at bounding box center [577, 15] width 5 height 5
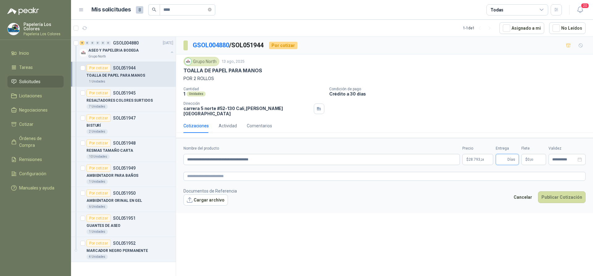
click at [506, 154] on input "Entrega" at bounding box center [502, 159] width 7 height 10
type input "*"
click at [476, 154] on body "Papelería Los Colores Papeleria Los Colores Inicio Tareas Solicitudes Licitacio…" at bounding box center [296, 138] width 593 height 276
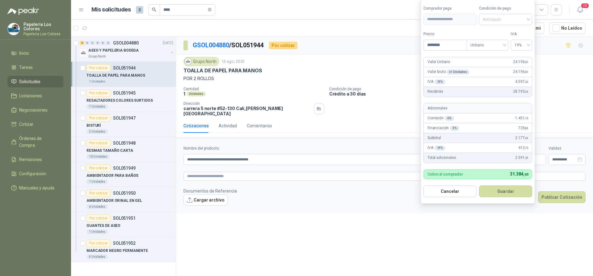
drag, startPoint x: 508, startPoint y: 17, endPoint x: 508, endPoint y: 25, distance: 8.1
click at [509, 17] on span "Anticipado" at bounding box center [506, 19] width 46 height 9
click at [497, 41] on div "Crédito a 30 días" at bounding box center [505, 42] width 43 height 7
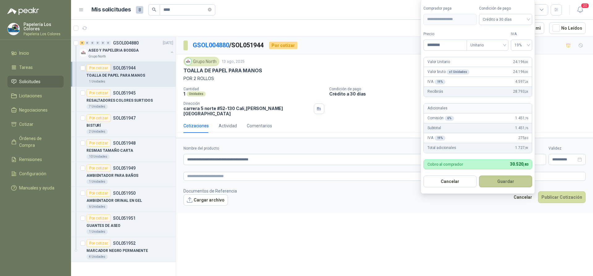
click at [500, 179] on button "Guardar" at bounding box center [505, 181] width 53 height 12
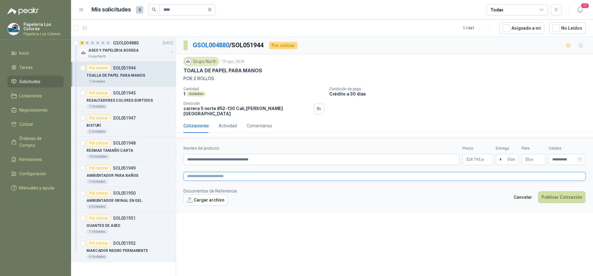
click at [253, 172] on textarea at bounding box center [384, 176] width 402 height 9
click at [553, 191] on button "Publicar Cotización" at bounding box center [562, 197] width 48 height 12
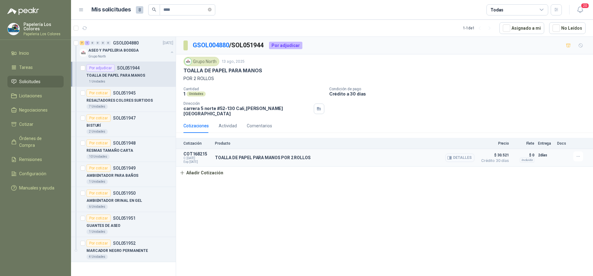
click at [459, 155] on button "Detalles" at bounding box center [459, 157] width 29 height 8
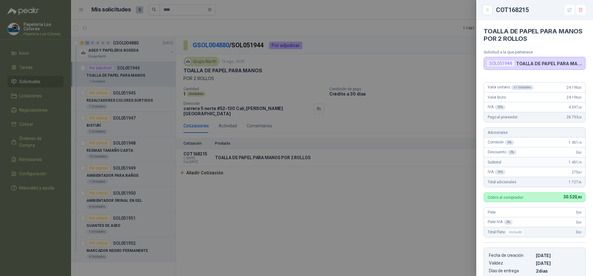
click at [367, 186] on div at bounding box center [296, 138] width 593 height 276
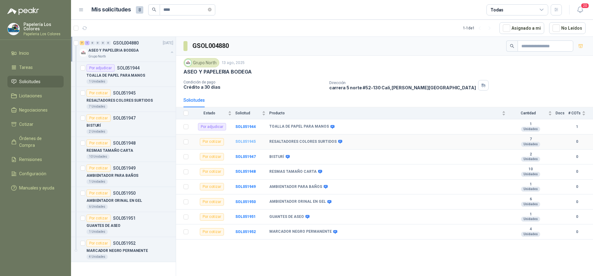
click at [240, 141] on b "SOL051945" at bounding box center [245, 141] width 20 height 4
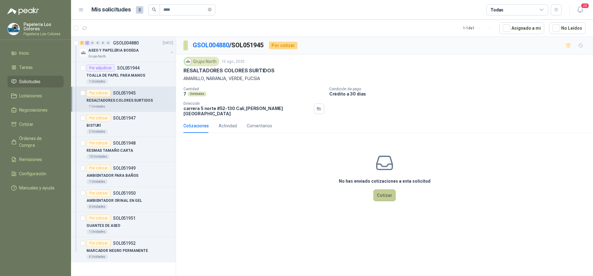
click at [380, 189] on button "Cotizar" at bounding box center [384, 195] width 22 height 12
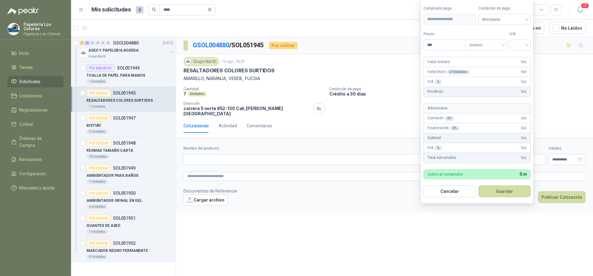
click at [476, 153] on body "Papelería Los Colores Papeleria Los Colores Inicio Tareas Solicitudes Licitacio…" at bounding box center [296, 138] width 593 height 276
click at [523, 22] on span "Anticipado" at bounding box center [504, 19] width 45 height 9
type input "*******"
click at [508, 40] on div "Crédito a 30 días" at bounding box center [505, 42] width 43 height 7
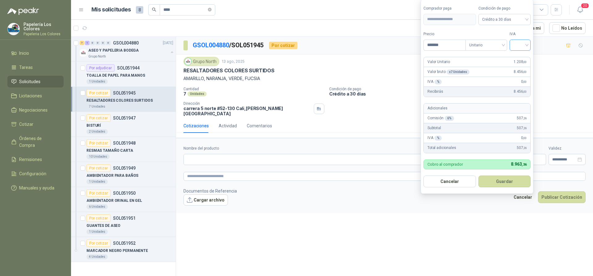
click at [518, 44] on input "search" at bounding box center [520, 44] width 14 height 9
click at [518, 55] on div "19%" at bounding box center [521, 57] width 11 height 7
click at [503, 179] on button "Guardar" at bounding box center [505, 181] width 53 height 12
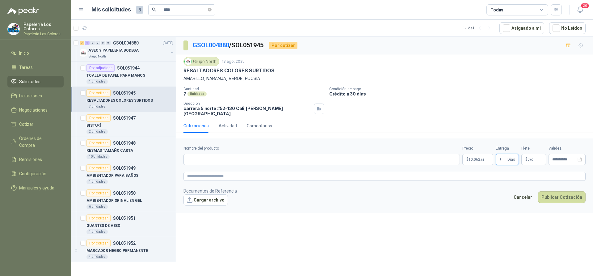
type input "*"
drag, startPoint x: 184, startPoint y: 70, endPoint x: 273, endPoint y: 72, distance: 88.9
click at [273, 72] on div "RESALTADORES COLORES SURTIDOS" at bounding box center [384, 70] width 402 height 6
copy p "RESALTADORES COLORES SURTIDOS"
click at [250, 154] on input "Nombre del producto" at bounding box center [321, 159] width 276 height 11
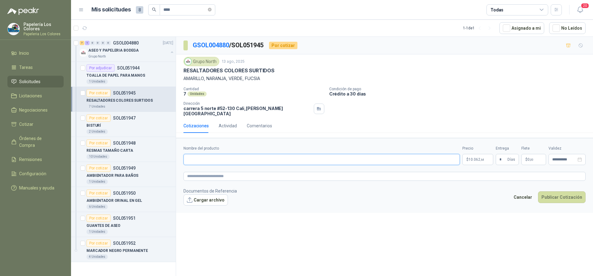
paste input "**********"
type input "**********"
click at [559, 191] on button "Publicar Cotización" at bounding box center [562, 197] width 48 height 12
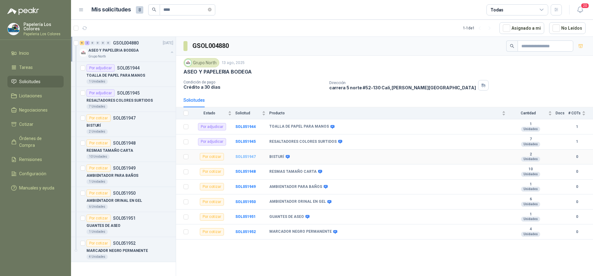
click at [246, 156] on b "SOL051947" at bounding box center [245, 156] width 20 height 4
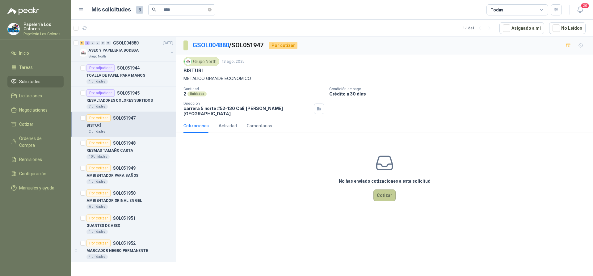
click at [380, 189] on button "Cotizar" at bounding box center [384, 195] width 22 height 12
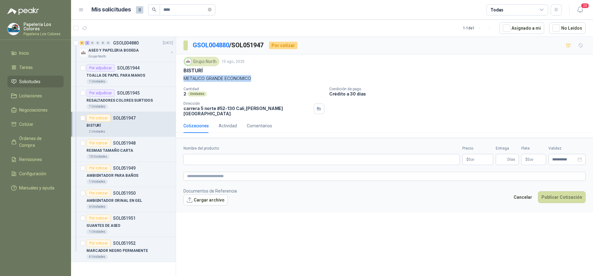
drag, startPoint x: 183, startPoint y: 78, endPoint x: 253, endPoint y: 82, distance: 69.3
click at [253, 82] on p "METALICO GRANDE ECONOMICO" at bounding box center [384, 78] width 402 height 7
copy p "METALICO GRANDE ECONOMICO"
click at [232, 156] on input "Nombre del producto" at bounding box center [321, 159] width 276 height 11
paste input "**********"
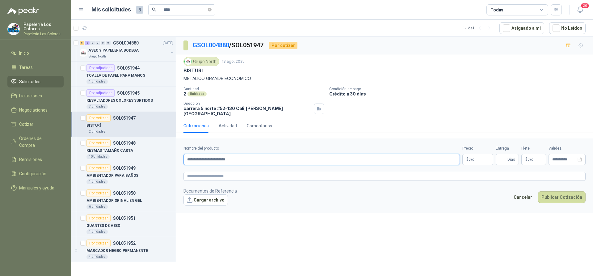
type input "**********"
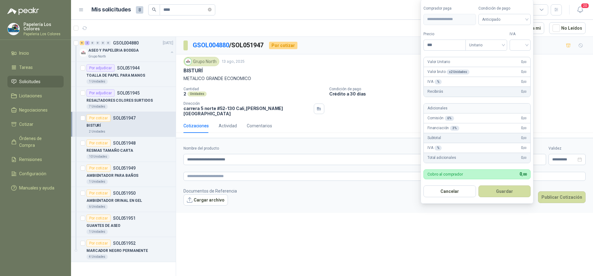
click at [473, 157] on body "Papelería Los Colores Papeleria Los Colores Inicio Tareas Solicitudes Licitacio…" at bounding box center [296, 138] width 593 height 276
click at [527, 20] on span "Anticipado" at bounding box center [504, 19] width 45 height 9
type input "*******"
click at [504, 40] on div "Crédito a 30 días" at bounding box center [505, 42] width 43 height 7
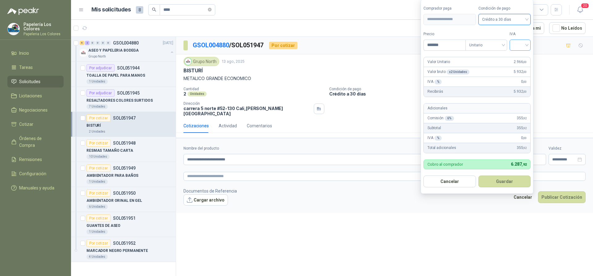
click at [523, 44] on input "search" at bounding box center [520, 44] width 14 height 9
click at [519, 57] on div "19%" at bounding box center [521, 57] width 11 height 7
click at [511, 181] on button "Guardar" at bounding box center [505, 181] width 53 height 12
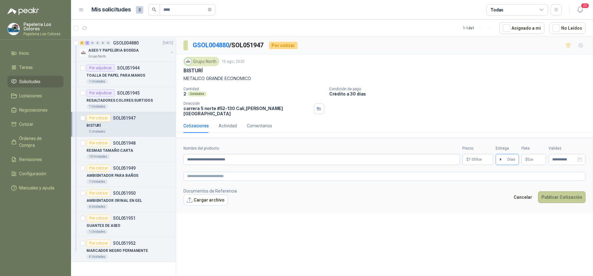
type input "*"
click at [557, 191] on button "Publicar Cotización" at bounding box center [562, 197] width 48 height 12
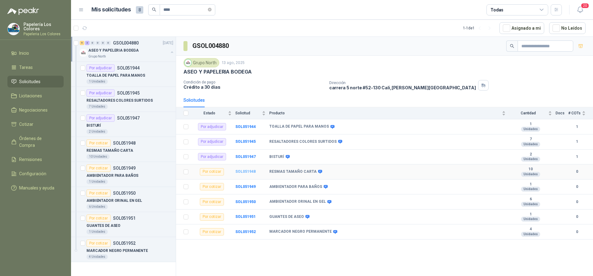
click at [240, 170] on b "SOL051948" at bounding box center [245, 171] width 20 height 4
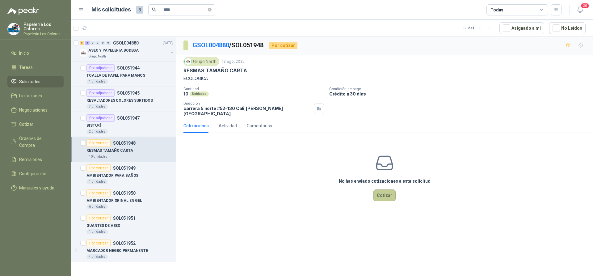
click at [385, 189] on button "Cotizar" at bounding box center [384, 195] width 22 height 12
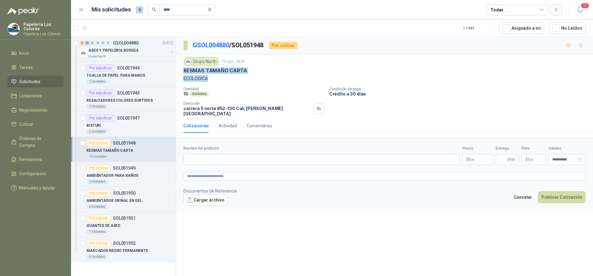
drag, startPoint x: 184, startPoint y: 69, endPoint x: 236, endPoint y: 82, distance: 53.7
click at [236, 82] on div "Grupo North 13 ago, 2025 RESMAS TAMAÑO CARTA ECOLOGICA Cantidad 10 Unidades Con…" at bounding box center [384, 86] width 402 height 59
copy div "RESMAS TAMAÑO CARTA ECOLOGICA"
click at [219, 154] on input "Nombre del producto" at bounding box center [321, 159] width 276 height 11
paste input "**********"
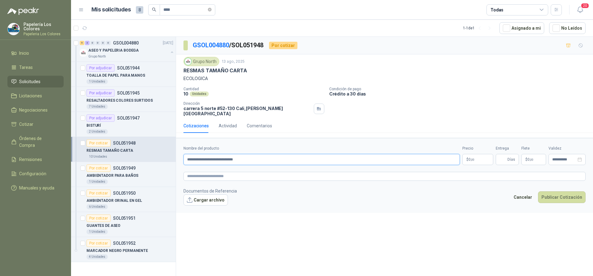
type input "**********"
click at [480, 154] on body "Papelería Los Colores Papeleria Los Colores Inicio Tareas Solicitudes Licitacio…" at bounding box center [296, 138] width 593 height 276
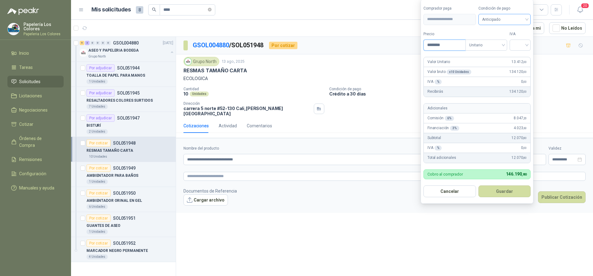
click at [518, 18] on span "Anticipado" at bounding box center [504, 19] width 45 height 9
type input "********"
click at [503, 41] on div "Crédito a 30 días" at bounding box center [505, 42] width 43 height 7
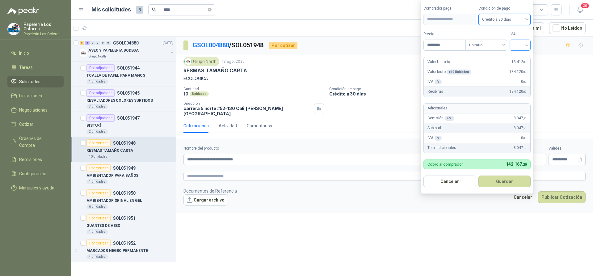
click at [521, 43] on input "search" at bounding box center [520, 44] width 14 height 9
click at [518, 57] on div "19%" at bounding box center [521, 57] width 11 height 7
click at [502, 181] on button "Guardar" at bounding box center [505, 181] width 53 height 12
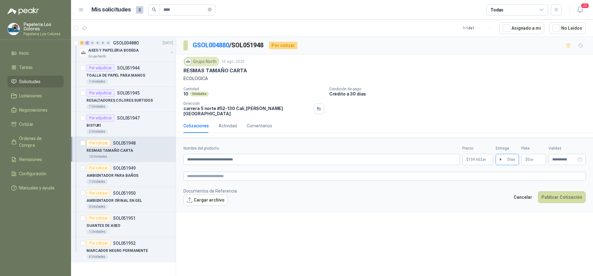
type input "*"
click at [558, 191] on button "Publicar Cotización" at bounding box center [562, 197] width 48 height 12
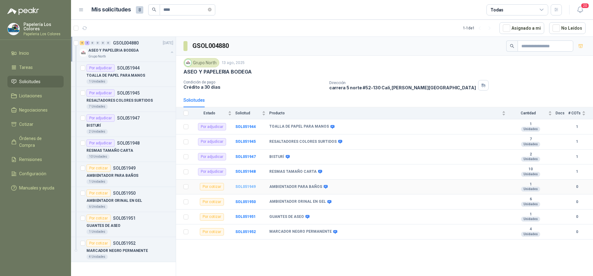
click at [241, 186] on b "SOL051949" at bounding box center [245, 186] width 20 height 4
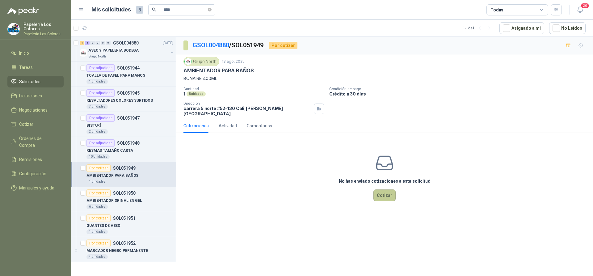
click at [388, 190] on button "Cotizar" at bounding box center [384, 195] width 22 height 12
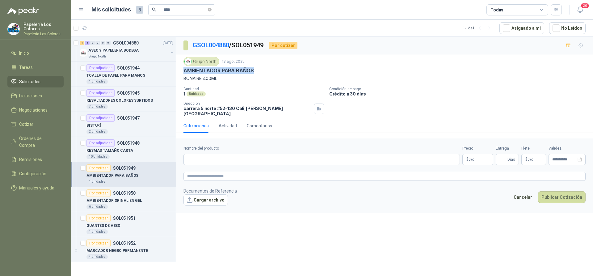
drag, startPoint x: 183, startPoint y: 70, endPoint x: 253, endPoint y: 73, distance: 69.5
click at [253, 73] on div "AMBIENTADOR PARA BAÑOS" at bounding box center [384, 70] width 402 height 6
click at [240, 82] on div "Grupo North 13 ago, 2025 AMBIENTADOR PARA BAÑOS BONAIRE 400ML Cantidad 1 Unidad…" at bounding box center [384, 86] width 402 height 59
drag, startPoint x: 183, startPoint y: 71, endPoint x: 222, endPoint y: 82, distance: 40.2
click at [222, 82] on div "Grupo North 13 ago, 2025 AMBIENTADOR PARA BAÑOS BONAIRE 400ML" at bounding box center [384, 69] width 402 height 25
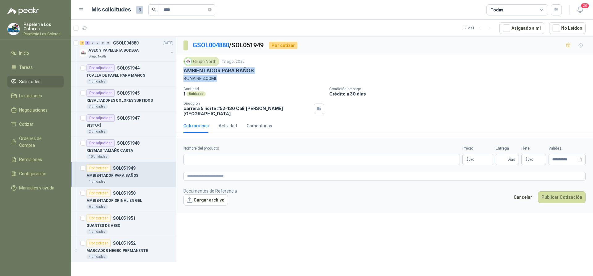
copy div "AMBIENTADOR PARA BAÑOS BONAIRE 400ML"
click at [226, 154] on input "Nombre del producto" at bounding box center [321, 159] width 276 height 11
paste input "**********"
type input "**********"
click at [470, 154] on body "Papelería Los Colores Papeleria Los Colores Inicio Tareas Solicitudes Licitacio…" at bounding box center [296, 138] width 593 height 276
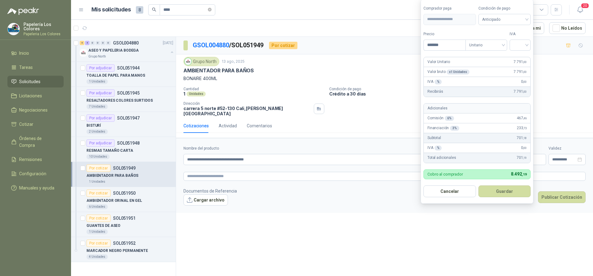
type input "*******"
click at [514, 18] on span "Anticipado" at bounding box center [504, 19] width 45 height 9
click at [501, 40] on div "Crédito a 30 días" at bounding box center [505, 42] width 43 height 7
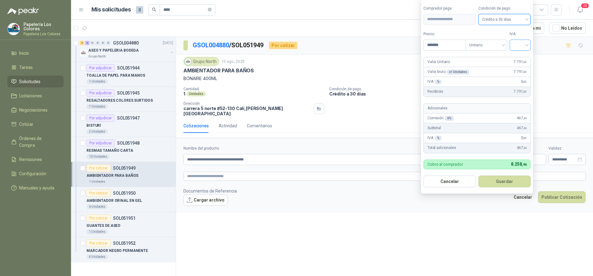
click at [518, 45] on input "search" at bounding box center [520, 44] width 14 height 9
click at [518, 57] on div "19%" at bounding box center [521, 57] width 11 height 7
click at [504, 182] on button "Guardar" at bounding box center [505, 181] width 53 height 12
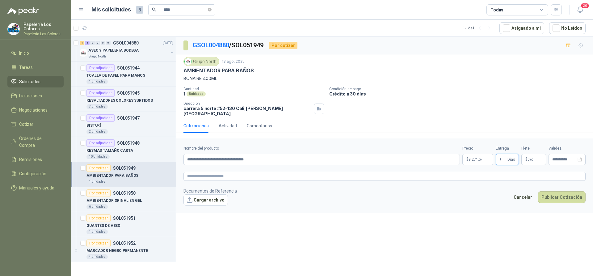
type input "*"
click at [564, 191] on button "Publicar Cotización" at bounding box center [562, 197] width 48 height 12
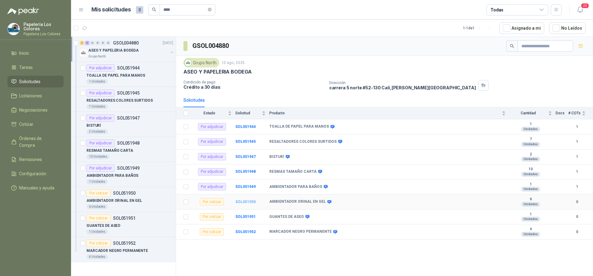
click at [247, 202] on b "SOL051950" at bounding box center [245, 201] width 20 height 4
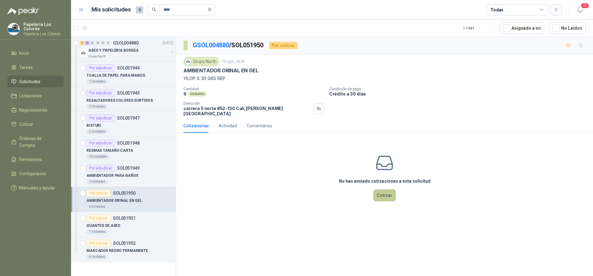
click at [380, 192] on button "Cotizar" at bounding box center [384, 195] width 22 height 12
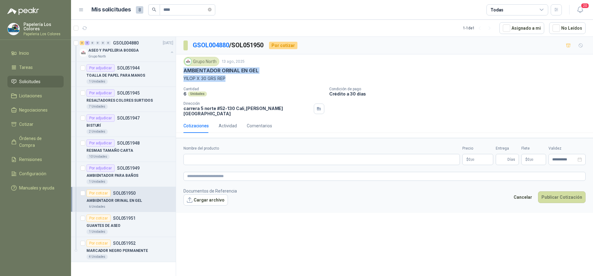
drag, startPoint x: 184, startPoint y: 70, endPoint x: 232, endPoint y: 82, distance: 49.4
click at [232, 82] on div "Grupo North 13 ago, 2025 AMBIENTADOR ORINAL EN GEL YILOP X 30 GRS REP Cantidad …" at bounding box center [384, 86] width 402 height 59
copy div "AMBIENTADOR ORINAL EN GEL YILOP X 30 GRS REP"
click at [238, 154] on input "Nombre del producto" at bounding box center [321, 159] width 276 height 11
paste input "**********"
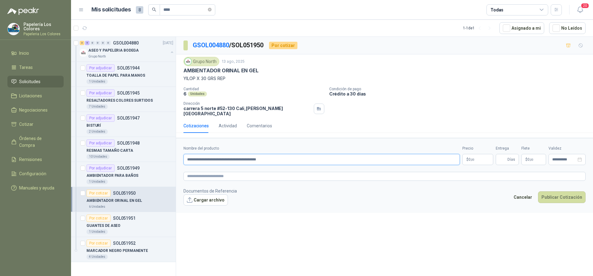
type input "**********"
click at [477, 156] on body "Papelería Los Colores Papeleria Los Colores Inicio Tareas Solicitudes Licitacio…" at bounding box center [296, 138] width 593 height 276
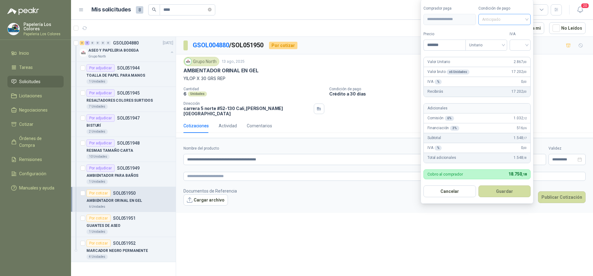
click at [509, 21] on span "Anticipado" at bounding box center [504, 19] width 45 height 9
type input "*******"
click at [498, 42] on div "Crédito a 30 días" at bounding box center [505, 42] width 43 height 7
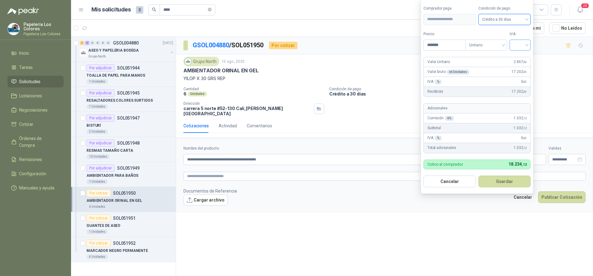
click at [522, 45] on input "search" at bounding box center [520, 44] width 14 height 9
click at [519, 57] on div "19%" at bounding box center [521, 57] width 11 height 7
click at [504, 183] on button "Guardar" at bounding box center [505, 181] width 53 height 12
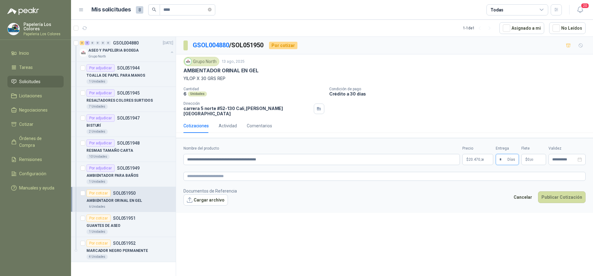
type input "*"
click at [244, 172] on textarea at bounding box center [384, 176] width 402 height 9
paste textarea "**********"
type textarea "**********"
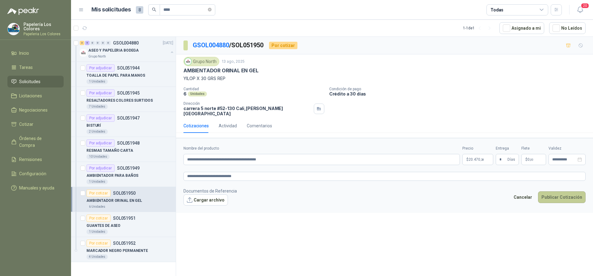
click at [559, 191] on button "Publicar Cotización" at bounding box center [562, 197] width 48 height 12
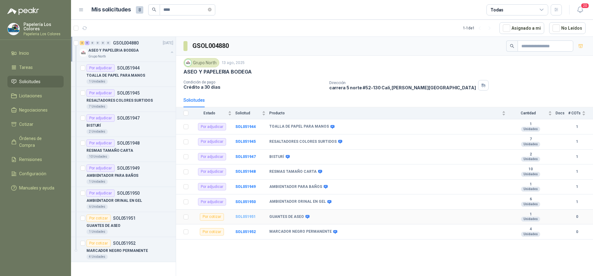
click at [245, 217] on b "SOL051951" at bounding box center [245, 216] width 20 height 4
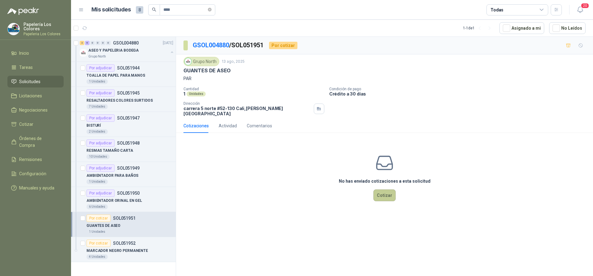
click at [385, 193] on button "Cotizar" at bounding box center [384, 195] width 22 height 12
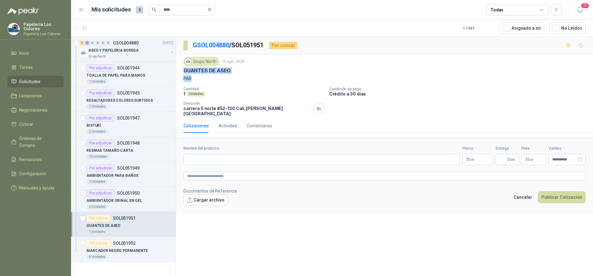
drag, startPoint x: 184, startPoint y: 71, endPoint x: 227, endPoint y: 75, distance: 43.8
click at [227, 75] on div "Grupo North 13 ago, 2025 GUANTES DE ASEO PAR" at bounding box center [384, 69] width 402 height 25
copy div "GUANTES DE ASEO PAR"
click at [226, 154] on input "Nombre del producto" at bounding box center [321, 159] width 276 height 11
paste input "**********"
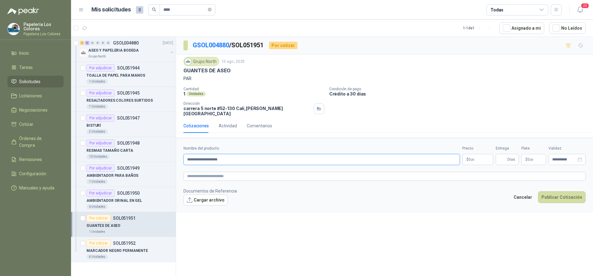
type input "**********"
click at [477, 153] on body "Papelería Los Colores Papeleria Los Colores Inicio Tareas Solicitudes Licitacio…" at bounding box center [296, 138] width 593 height 276
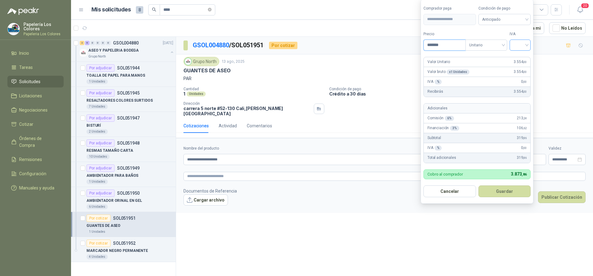
type input "*******"
click at [521, 46] on input "search" at bounding box center [520, 44] width 14 height 9
click at [521, 58] on div "19%" at bounding box center [521, 57] width 11 height 7
click at [509, 15] on span "Anticipado" at bounding box center [506, 19] width 46 height 9
click at [502, 43] on div "Crédito a 30 días" at bounding box center [505, 42] width 43 height 7
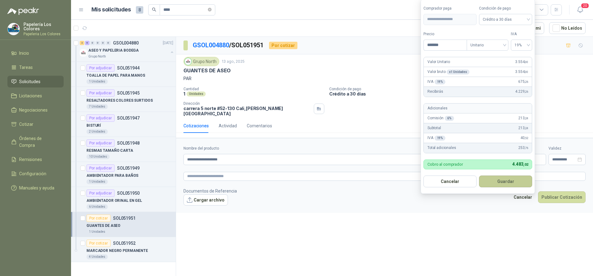
click at [498, 182] on button "Guardar" at bounding box center [505, 181] width 53 height 12
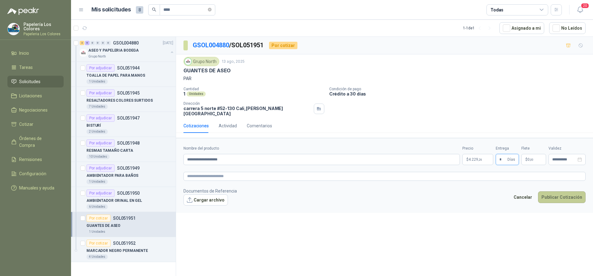
type input "*"
click at [572, 191] on button "Publicar Cotización" at bounding box center [562, 197] width 48 height 12
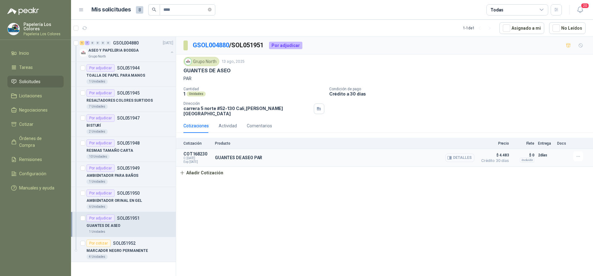
click at [460, 154] on button "Detalles" at bounding box center [459, 157] width 29 height 8
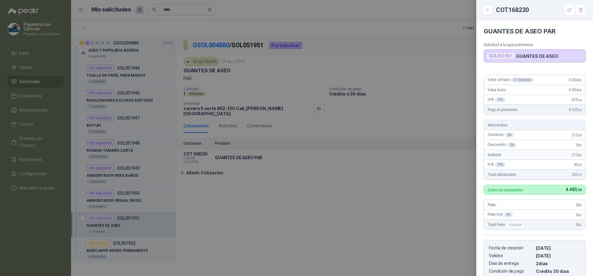
click at [413, 200] on div at bounding box center [296, 138] width 593 height 276
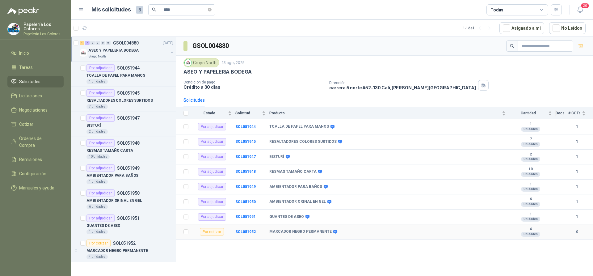
click at [248, 228] on td "SOL051952" at bounding box center [252, 231] width 34 height 15
click at [247, 232] on b "SOL051952" at bounding box center [245, 231] width 20 height 4
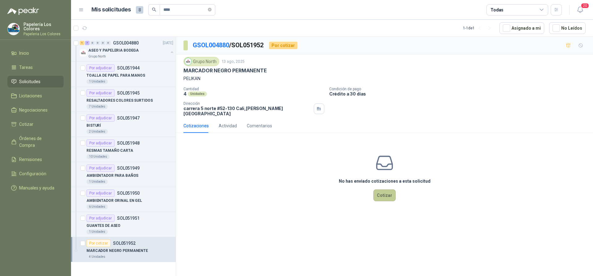
click at [386, 189] on button "Cotizar" at bounding box center [384, 195] width 22 height 12
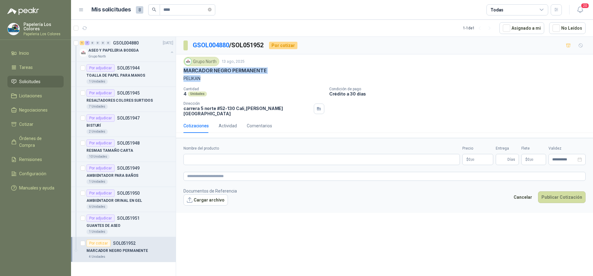
drag, startPoint x: 184, startPoint y: 70, endPoint x: 254, endPoint y: 78, distance: 69.9
click at [254, 78] on div "Grupo North 13 ago, 2025 MARCADOR NEGRO PERMANENTE PELIKAN" at bounding box center [384, 69] width 402 height 25
copy div "MARCADOR NEGRO PERMANENTE PELIKAN"
click at [272, 159] on input "Nombre del producto" at bounding box center [321, 159] width 276 height 11
paste input "**********"
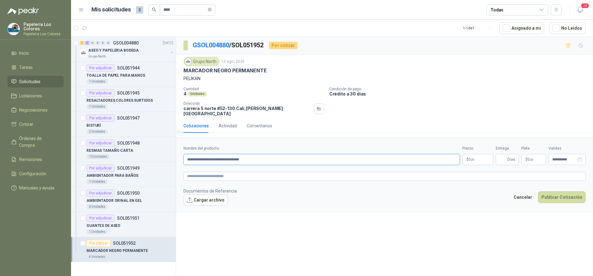
type input "**********"
click at [474, 154] on body "Papelería Los Colores Papeleria Los Colores Inicio Tareas Solicitudes Licitacio…" at bounding box center [296, 138] width 593 height 276
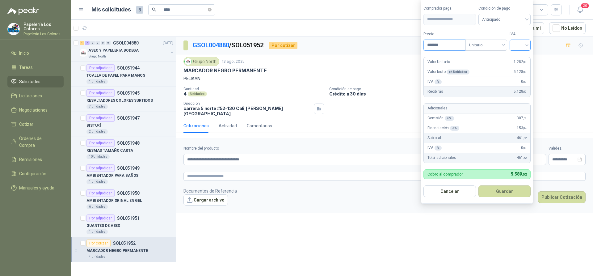
type input "*******"
click at [521, 43] on input "search" at bounding box center [520, 44] width 14 height 9
click at [522, 56] on div "19%" at bounding box center [521, 57] width 11 height 7
click at [505, 16] on span "Anticipado" at bounding box center [506, 19] width 46 height 9
click at [493, 40] on div "Crédito a 30 días" at bounding box center [505, 42] width 43 height 7
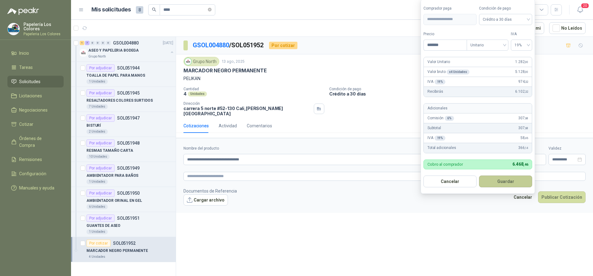
click at [501, 181] on button "Guardar" at bounding box center [505, 181] width 53 height 12
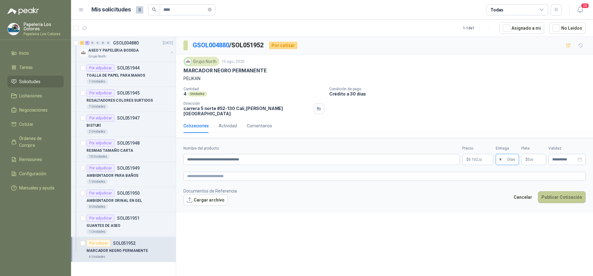
type input "*"
click at [560, 191] on button "Publicar Cotización" at bounding box center [562, 197] width 48 height 12
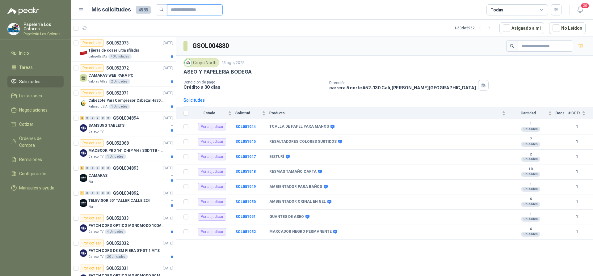
click at [185, 9] on input "text" at bounding box center [192, 10] width 43 height 10
type input "*"
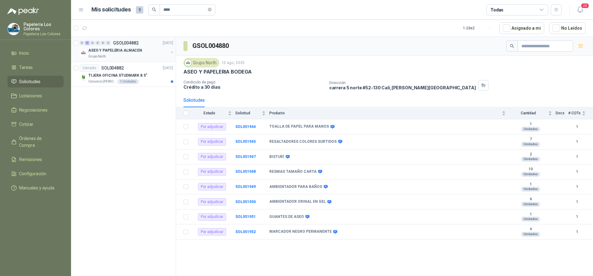
click at [147, 49] on div "ASEO Y PAPELERIA ALMACEN" at bounding box center [128, 50] width 80 height 7
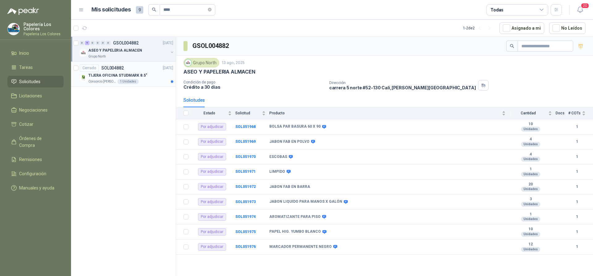
click at [149, 71] on div "Cerrado SOL004882 [DATE]" at bounding box center [127, 67] width 94 height 7
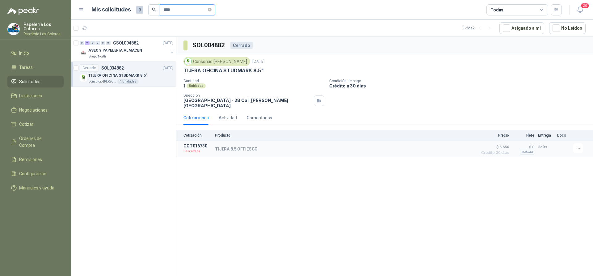
click at [182, 12] on input "****" at bounding box center [184, 10] width 43 height 10
type input "*"
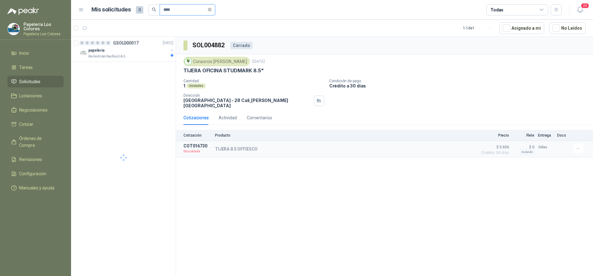
type input "****"
click at [128, 56] on div "Grupo North" at bounding box center [128, 56] width 80 height 5
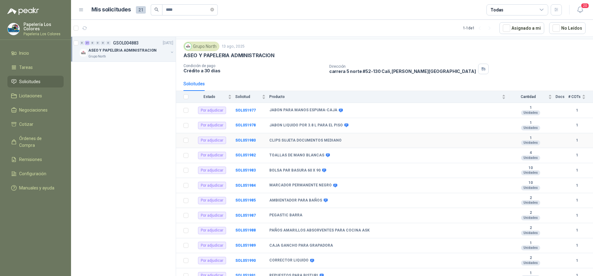
scroll to position [31, 0]
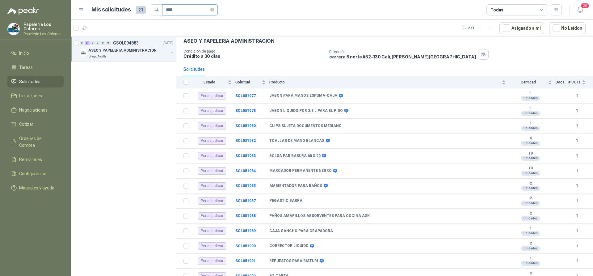
drag, startPoint x: 171, startPoint y: 13, endPoint x: 156, endPoint y: 17, distance: 16.2
click at [156, 17] on header "Mis solicitudes 21 **** Todas 20" at bounding box center [332, 10] width 522 height 20
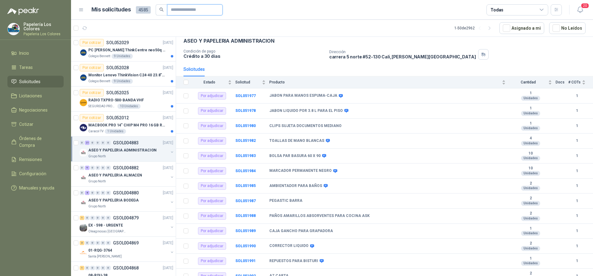
scroll to position [244, 0]
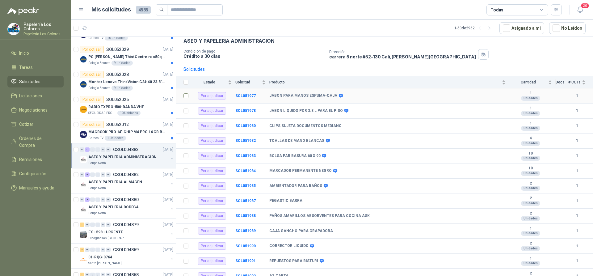
drag, startPoint x: 177, startPoint y: 99, endPoint x: 178, endPoint y: 90, distance: 8.8
click at [178, 90] on td at bounding box center [184, 95] width 16 height 15
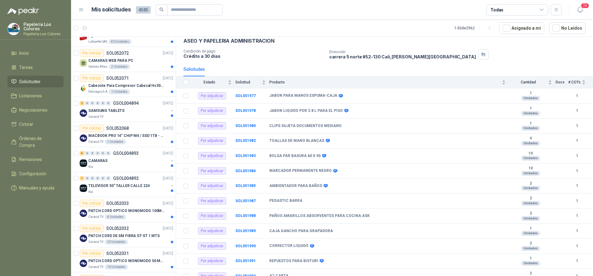
scroll to position [0, 0]
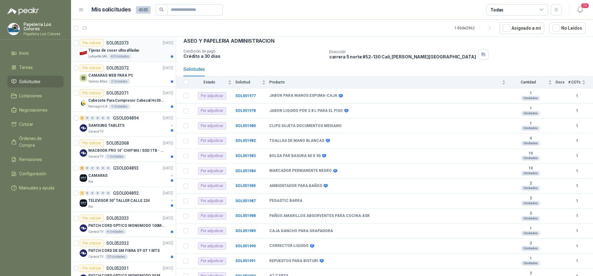
click at [145, 47] on div "Tijeras de coser ultra afiladas" at bounding box center [130, 50] width 85 height 7
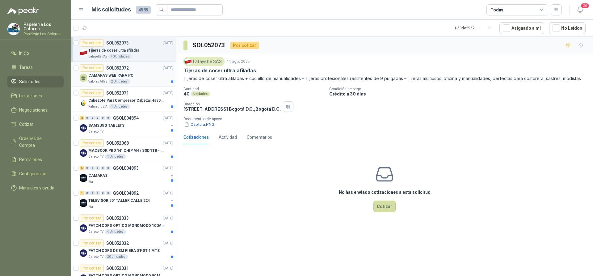
click at [136, 76] on div "CAMARAS WEB PARA PC" at bounding box center [130, 75] width 85 height 7
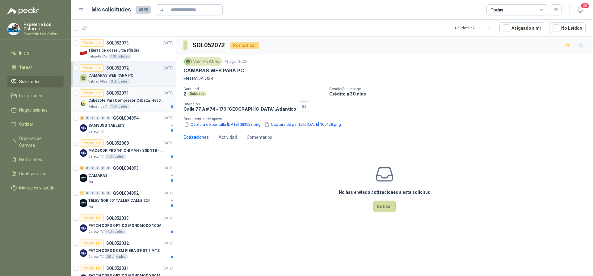
click at [141, 90] on div "Por cotizar SOL052071 [DATE]" at bounding box center [127, 92] width 94 height 7
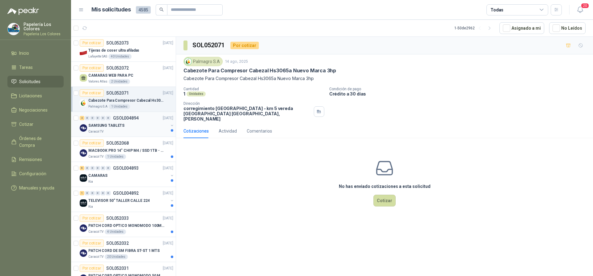
click at [148, 122] on div "SAMSUNG TABLETS" at bounding box center [128, 125] width 80 height 7
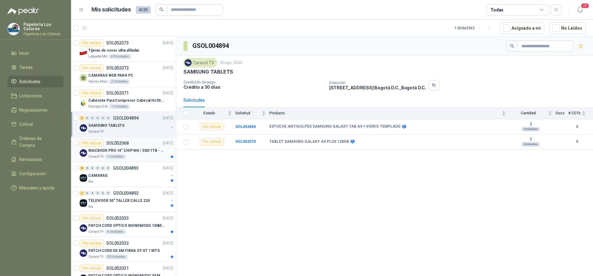
click at [143, 141] on div "Por cotizar SOL052068 [DATE]" at bounding box center [127, 142] width 94 height 7
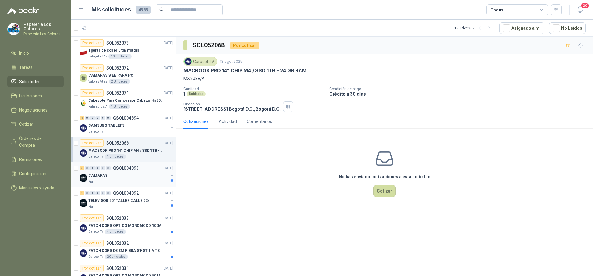
click at [145, 175] on div "CAMARAS" at bounding box center [128, 175] width 80 height 7
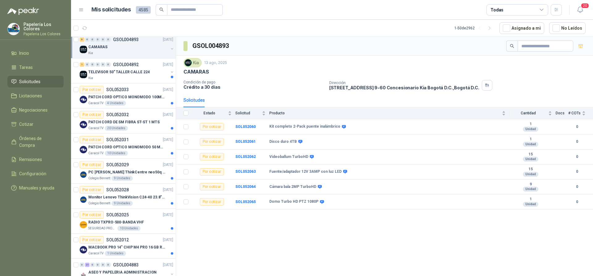
scroll to position [130, 0]
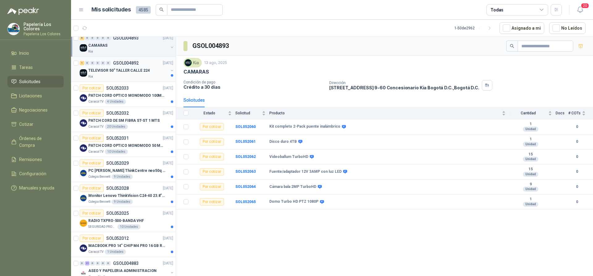
click at [153, 71] on div "TELEVISOR 50" TALLER CALLE 224" at bounding box center [128, 70] width 80 height 7
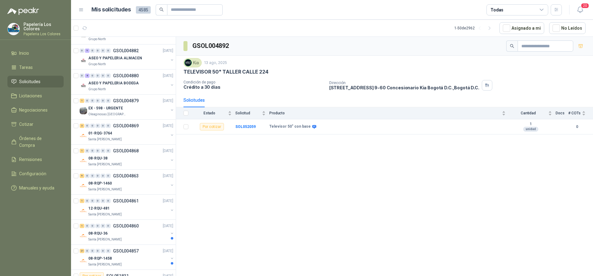
scroll to position [389, 0]
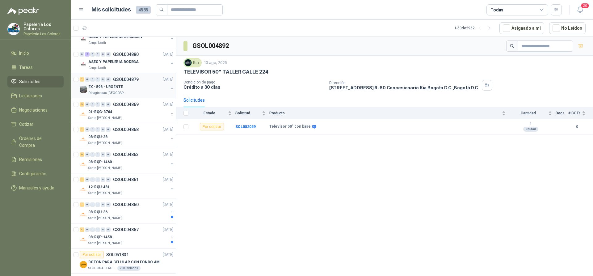
click at [133, 83] on div "EX - 598 - URGENTE" at bounding box center [128, 86] width 80 height 7
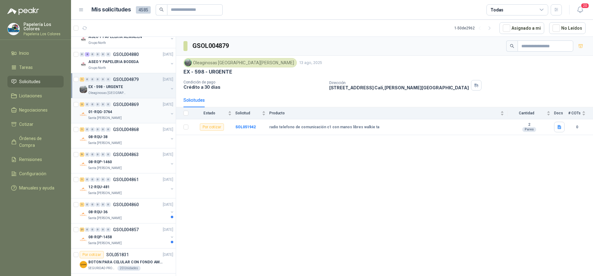
click at [128, 112] on div "01-RQG-3764" at bounding box center [128, 111] width 80 height 7
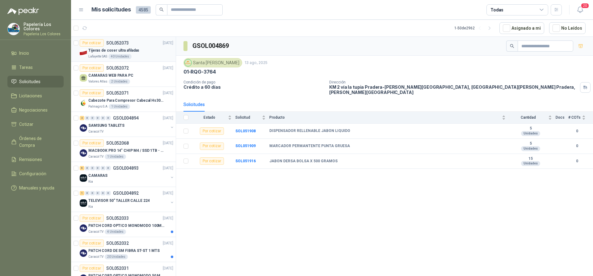
click at [145, 49] on div "Tijeras de coser ultra afiladas" at bounding box center [130, 50] width 85 height 7
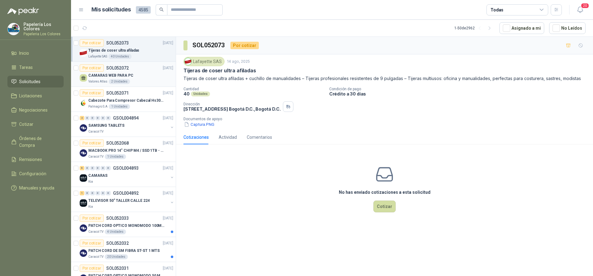
click at [139, 73] on div "CAMARAS WEB PARA PC" at bounding box center [130, 75] width 85 height 7
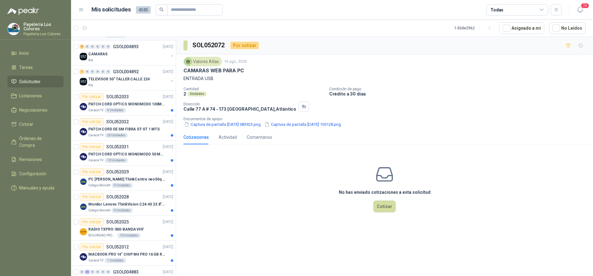
scroll to position [124, 0]
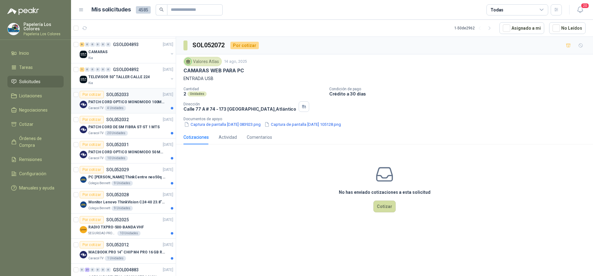
click at [147, 107] on div "Caracol TV 4 Unidades" at bounding box center [130, 108] width 85 height 5
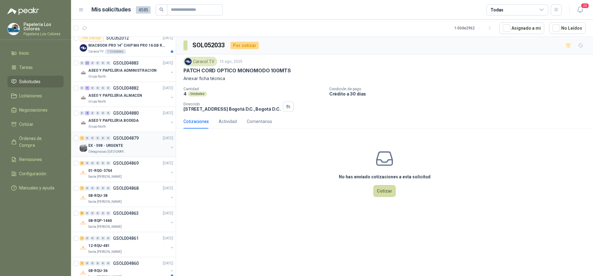
scroll to position [340, 0]
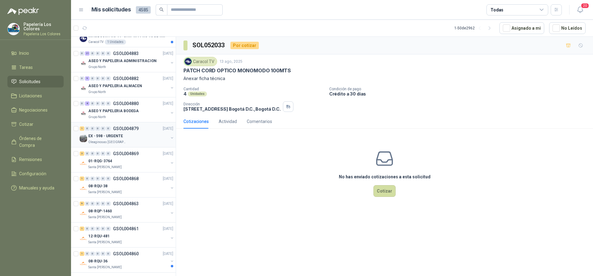
click at [136, 137] on div "EX - 598 - URGENTE" at bounding box center [128, 135] width 80 height 7
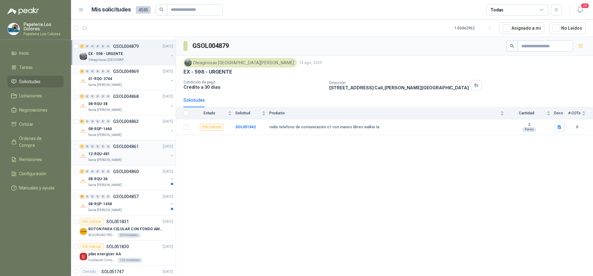
scroll to position [432, 0]
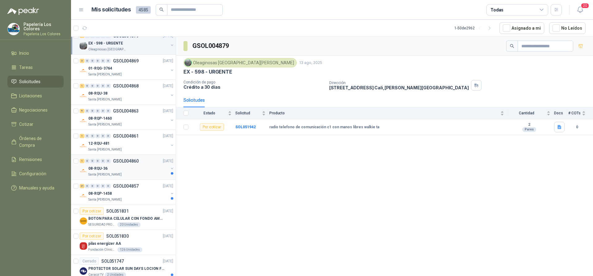
click at [135, 170] on div "08-RQU-36" at bounding box center [128, 168] width 80 height 7
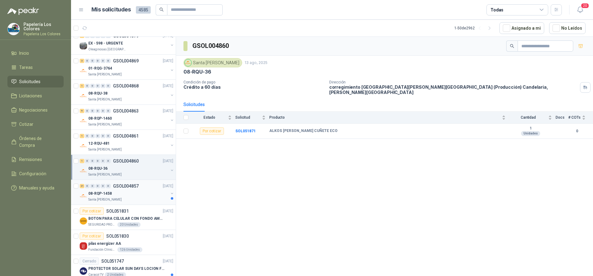
click at [141, 195] on div "08-RQP-1458" at bounding box center [128, 193] width 80 height 7
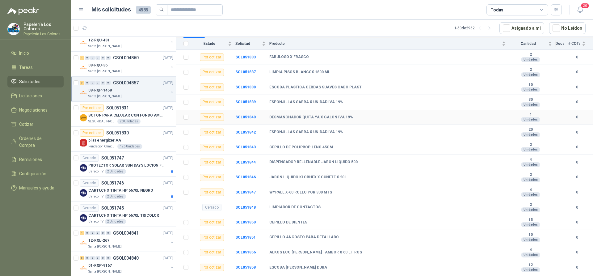
scroll to position [48, 0]
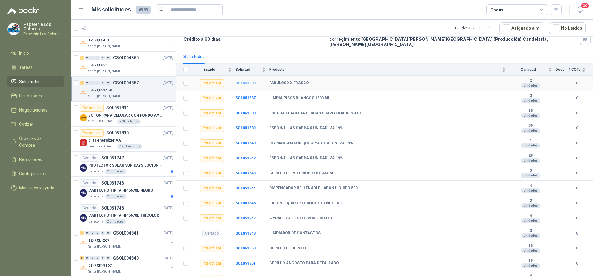
click at [246, 81] on b "SOL051833" at bounding box center [245, 83] width 20 height 4
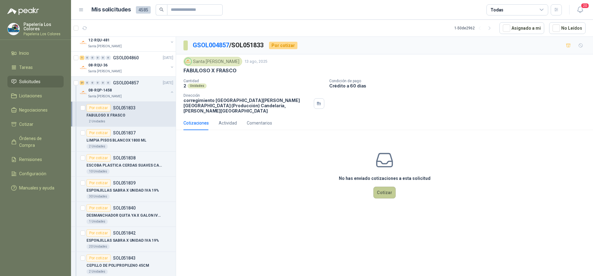
click at [381, 187] on button "Cotizar" at bounding box center [384, 193] width 22 height 12
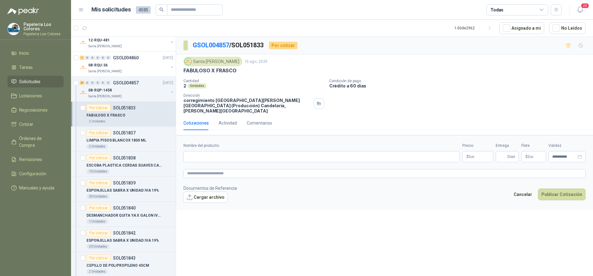
click at [475, 151] on body "Papelería Los Colores Papeleria Los Colores Inicio Tareas Solicitudes Licitacio…" at bounding box center [296, 138] width 593 height 276
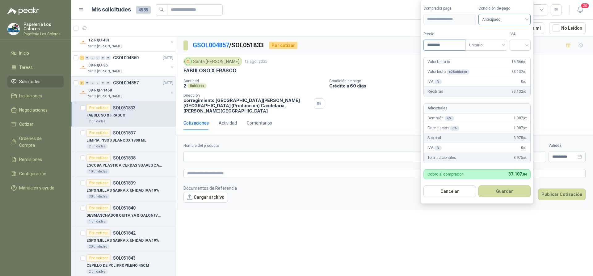
click at [505, 18] on span "Anticipado" at bounding box center [504, 19] width 45 height 9
type input "********"
click at [500, 50] on div "Crédito a 60 días" at bounding box center [505, 51] width 43 height 7
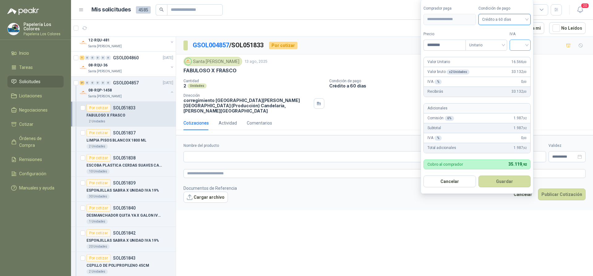
click at [522, 44] on input "search" at bounding box center [520, 44] width 14 height 9
click at [520, 56] on div "19%" at bounding box center [521, 57] width 11 height 7
click at [497, 179] on button "Guardar" at bounding box center [505, 181] width 53 height 12
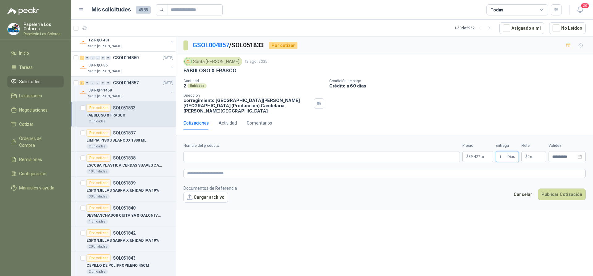
type input "*"
drag, startPoint x: 184, startPoint y: 71, endPoint x: 235, endPoint y: 74, distance: 51.7
click at [235, 74] on div "Santa [PERSON_NAME] [DATE] FABULOSO X FRASCO Cantidad 2 Unidades Condición de p…" at bounding box center [384, 85] width 402 height 57
copy p "FABULOSO X FRASCO"
click at [220, 152] on input "Nombre del producto" at bounding box center [321, 156] width 276 height 11
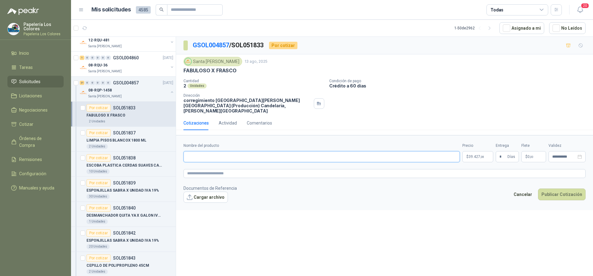
paste input "**********"
type input "**********"
click at [224, 169] on textarea at bounding box center [384, 173] width 402 height 9
paste textarea "**********"
type textarea "**********"
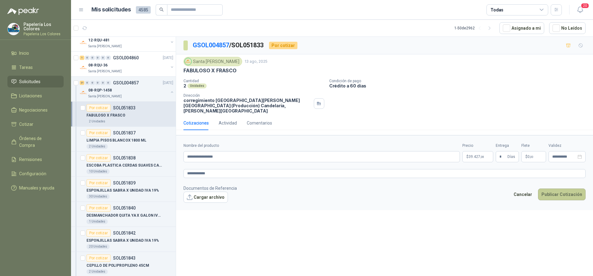
click at [555, 188] on button "Publicar Cotización" at bounding box center [562, 194] width 48 height 12
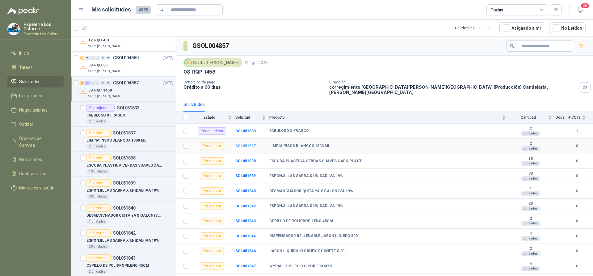
click at [244, 144] on b "SOL051837" at bounding box center [245, 146] width 20 height 4
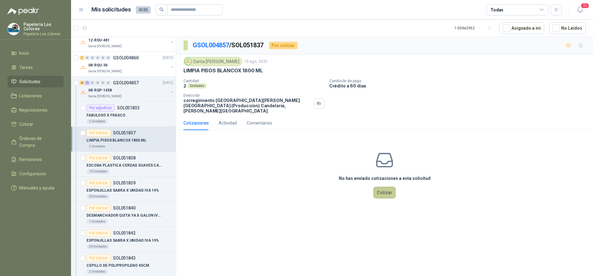
click at [388, 187] on button "Cotizar" at bounding box center [384, 193] width 22 height 12
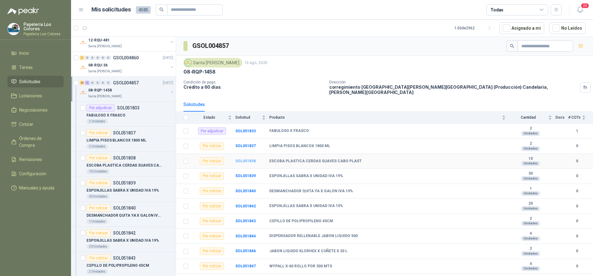
click at [247, 159] on b "SOL051838" at bounding box center [245, 161] width 20 height 4
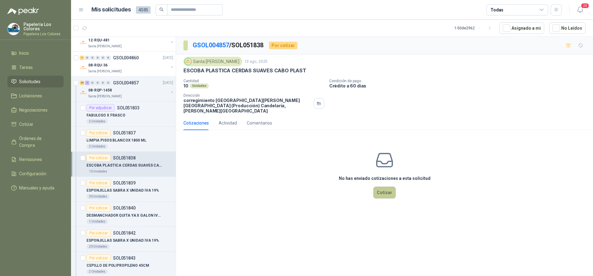
click at [384, 187] on button "Cotizar" at bounding box center [384, 193] width 22 height 12
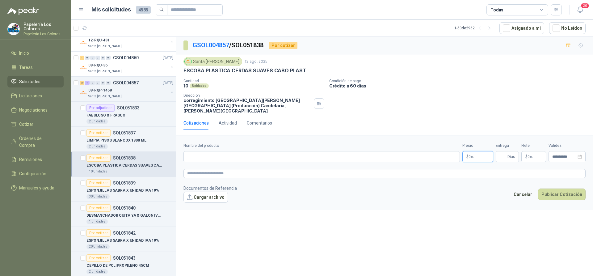
click at [480, 150] on body "Papelería Los Colores Papeleria Los Colores Inicio Tareas Solicitudes Licitacio…" at bounding box center [296, 138] width 593 height 276
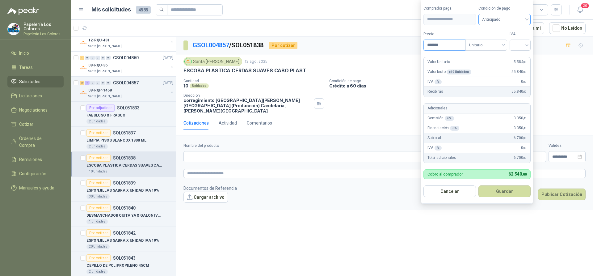
click at [512, 15] on span "Anticipado" at bounding box center [504, 19] width 45 height 9
type input "*******"
click at [498, 51] on div "Crédito a 60 días" at bounding box center [505, 51] width 43 height 7
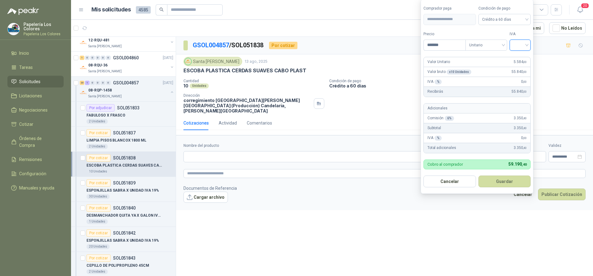
click at [519, 45] on input "search" at bounding box center [520, 44] width 14 height 9
click at [517, 57] on div "19%" at bounding box center [521, 57] width 11 height 7
click at [509, 179] on button "Guardar" at bounding box center [505, 181] width 53 height 12
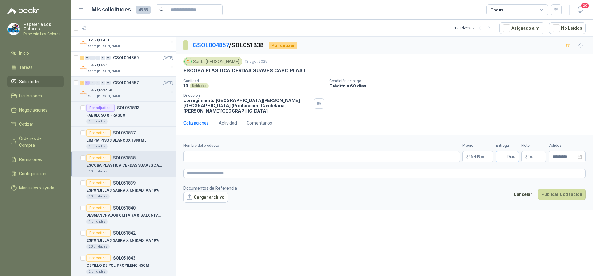
click at [509, 152] on span "Días" at bounding box center [511, 156] width 8 height 10
click at [505, 151] on input "Entrega" at bounding box center [502, 156] width 7 height 10
type input "*"
click at [199, 152] on input "Nombre del producto" at bounding box center [321, 156] width 276 height 11
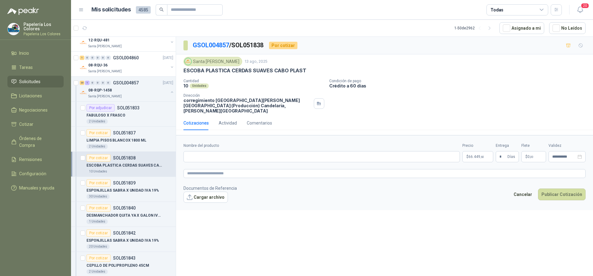
click at [183, 69] on div "Santa [PERSON_NAME] [DATE] ESCOBA PLASTICA CERDAS SUAVES CABO PLAST Cantidad 10…" at bounding box center [384, 84] width 417 height 61
drag, startPoint x: 184, startPoint y: 70, endPoint x: 303, endPoint y: 74, distance: 119.3
click at [303, 74] on div "Santa [PERSON_NAME] [DATE] ESCOBA PLASTICA CERDAS SUAVES CABO PLAST Cantidad 10…" at bounding box center [384, 85] width 402 height 57
copy p "ESCOBA PLASTICA CERDAS SUAVES CABO PLAST"
click at [239, 151] on input "Nombre del producto" at bounding box center [321, 156] width 276 height 11
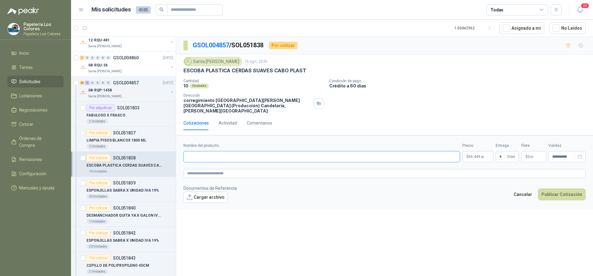
paste input "**********"
type input "**********"
click at [566, 188] on button "Publicar Cotización" at bounding box center [562, 194] width 48 height 12
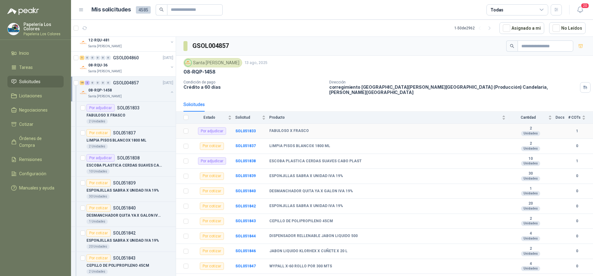
click at [283, 128] on b "FABULOSO X FRASCO" at bounding box center [289, 130] width 40 height 5
click at [243, 129] on b "SOL051833" at bounding box center [245, 131] width 20 height 4
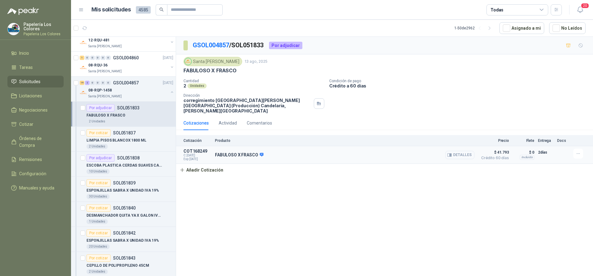
click at [457, 151] on button "Detalles" at bounding box center [459, 155] width 29 height 8
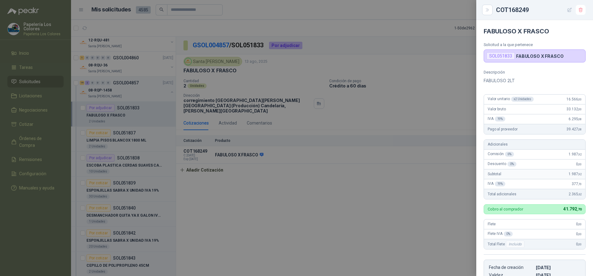
click at [570, 8] on icon "button" at bounding box center [569, 9] width 5 height 5
type input "**********"
type input "*"
type textarea "**********"
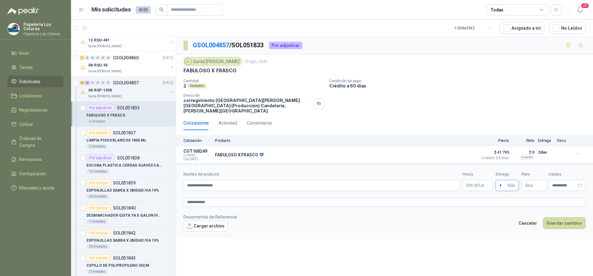
click at [505, 180] on input "*" at bounding box center [502, 185] width 7 height 10
click at [503, 181] on input "*" at bounding box center [502, 185] width 7 height 10
click at [510, 180] on span "Días" at bounding box center [511, 185] width 8 height 10
type input "*"
click at [558, 217] on button "Guardar cambios" at bounding box center [564, 223] width 43 height 12
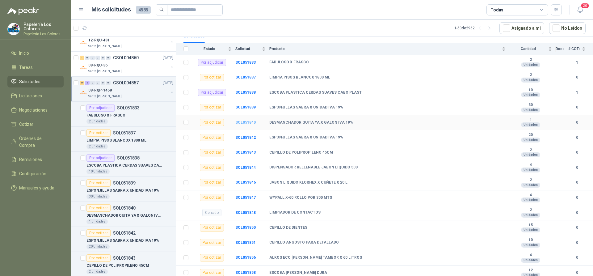
scroll to position [93, 0]
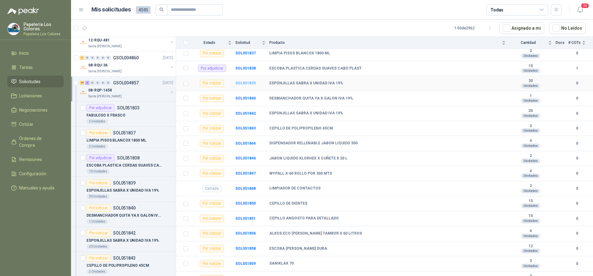
click at [245, 81] on b "SOL051839" at bounding box center [245, 83] width 20 height 4
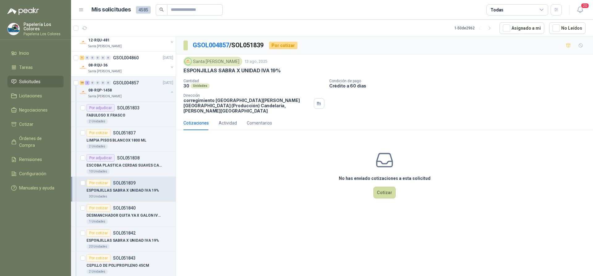
click at [373, 184] on div "No has enviado cotizaciones a esta solicitud Cotizar" at bounding box center [384, 174] width 417 height 79
click at [385, 187] on button "Cotizar" at bounding box center [384, 193] width 22 height 12
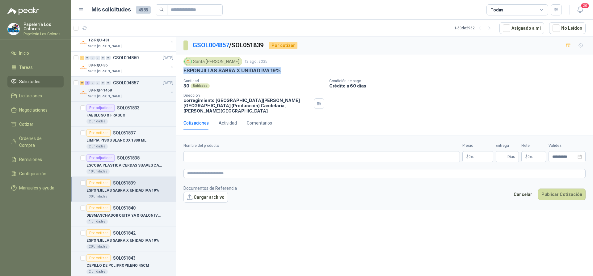
drag, startPoint x: 184, startPoint y: 69, endPoint x: 288, endPoint y: 71, distance: 103.8
click at [288, 71] on div "ESPONJILLAS SABRA X UNIDAD IVA 19%" at bounding box center [384, 70] width 402 height 6
copy p "ESPONJILLAS SABRA X UNIDAD IVA 19%"
click at [231, 151] on input "Nombre del producto" at bounding box center [321, 156] width 276 height 11
paste input "**********"
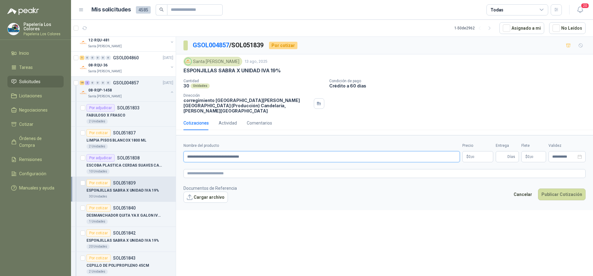
type input "**********"
click at [480, 149] on body "Papelería Los Colores Papeleria Los Colores Inicio Tareas Solicitudes Licitacio…" at bounding box center [296, 138] width 593 height 276
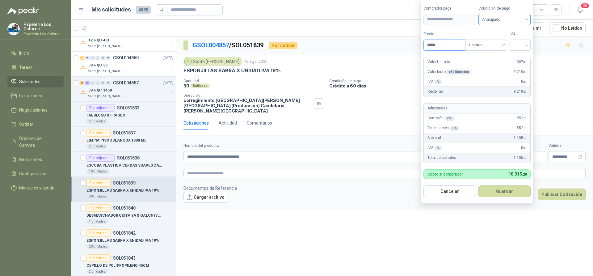
click at [503, 15] on span "Anticipado" at bounding box center [504, 19] width 45 height 9
type input "*****"
click at [502, 52] on div "Crédito a 60 días" at bounding box center [505, 51] width 43 height 7
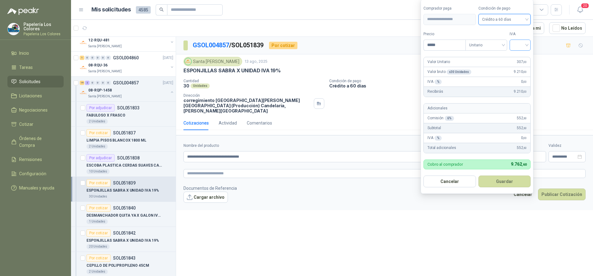
click at [517, 44] on input "search" at bounding box center [520, 44] width 14 height 9
click at [516, 57] on div "19%" at bounding box center [521, 57] width 11 height 7
click at [502, 182] on button "Guardar" at bounding box center [505, 181] width 53 height 12
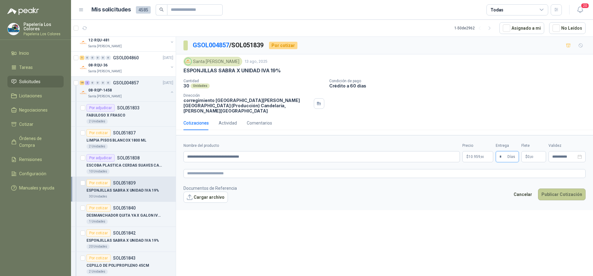
type input "*"
click at [563, 188] on button "Publicar Cotización" at bounding box center [562, 194] width 48 height 12
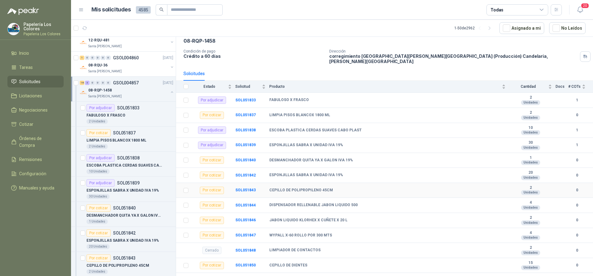
scroll to position [62, 0]
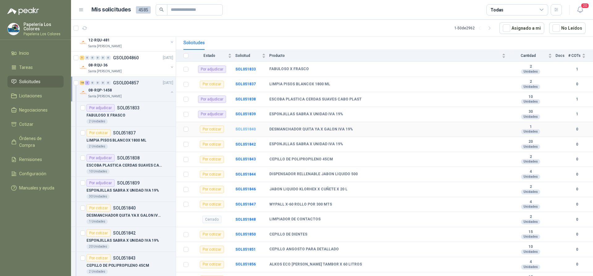
click at [247, 127] on b "SOL051840" at bounding box center [245, 129] width 20 height 4
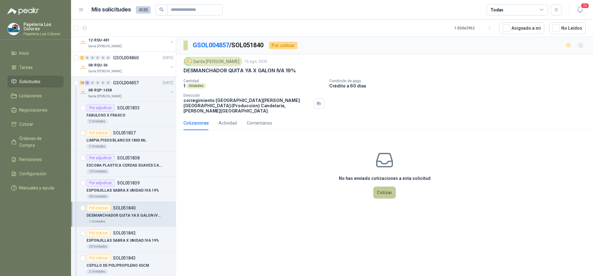
click at [383, 188] on button "Cotizar" at bounding box center [384, 193] width 22 height 12
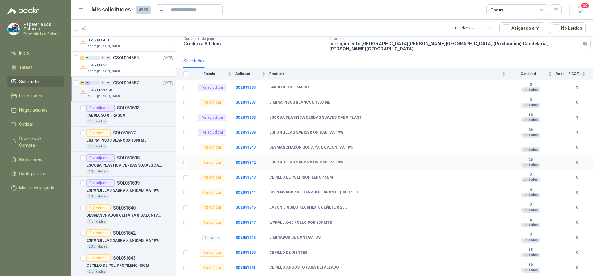
scroll to position [62, 0]
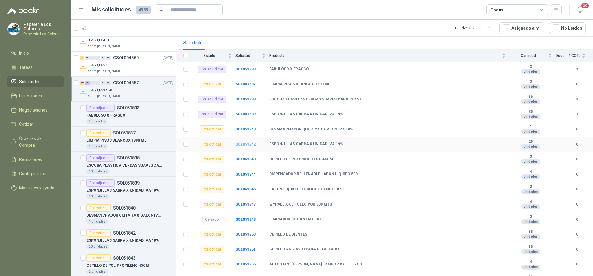
click at [241, 142] on b "SOL051842" at bounding box center [245, 144] width 20 height 4
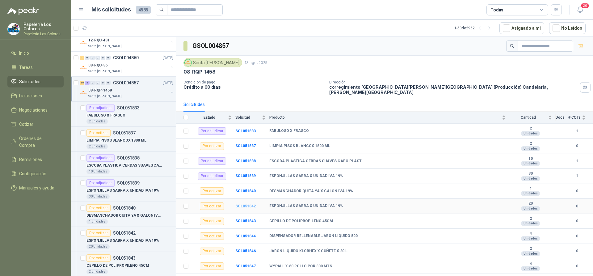
click at [246, 204] on b "SOL051842" at bounding box center [245, 206] width 20 height 4
click at [244, 174] on b "SOL051839" at bounding box center [245, 176] width 20 height 4
click at [244, 204] on b "SOL051842" at bounding box center [245, 206] width 20 height 4
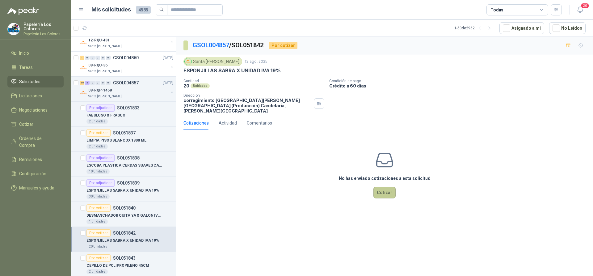
click at [387, 187] on button "Cotizar" at bounding box center [384, 193] width 22 height 12
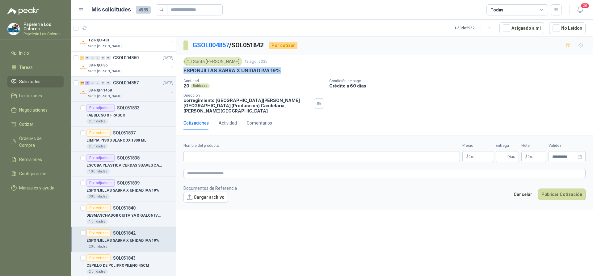
drag, startPoint x: 183, startPoint y: 70, endPoint x: 281, endPoint y: 72, distance: 97.3
click at [281, 72] on div "ESPONJILLAS SABRA X UNIDAD IVA 19%" at bounding box center [384, 70] width 402 height 6
copy p "ESPONJILLAS SABRA X UNIDAD IVA 19%"
click at [241, 152] on input "Nombre del producto" at bounding box center [321, 156] width 276 height 11
paste input "**********"
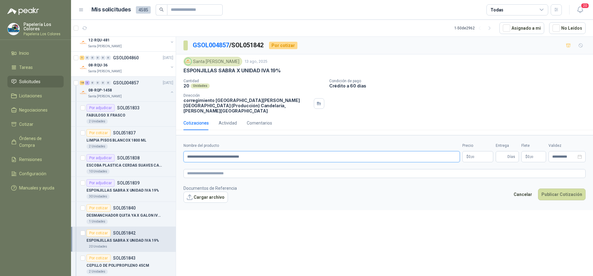
type input "**********"
click at [479, 148] on body "Papelería Los Colores Papeleria Los Colores Inicio Tareas Solicitudes Licitacio…" at bounding box center [296, 138] width 593 height 276
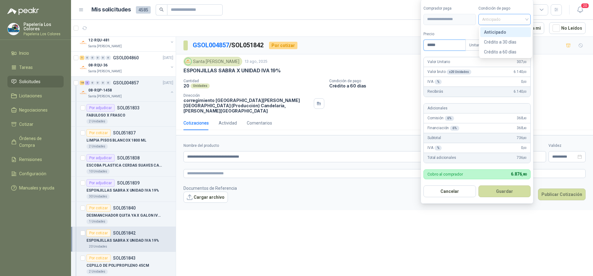
click at [517, 21] on span "Anticipado" at bounding box center [504, 19] width 45 height 9
type input "*****"
click at [501, 49] on div "Crédito a 60 días" at bounding box center [505, 51] width 43 height 7
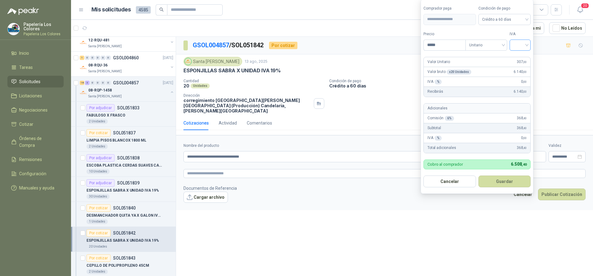
click at [524, 43] on input "search" at bounding box center [520, 44] width 14 height 9
click at [521, 56] on div "19%" at bounding box center [521, 57] width 11 height 7
click at [498, 182] on button "Guardar" at bounding box center [505, 181] width 53 height 12
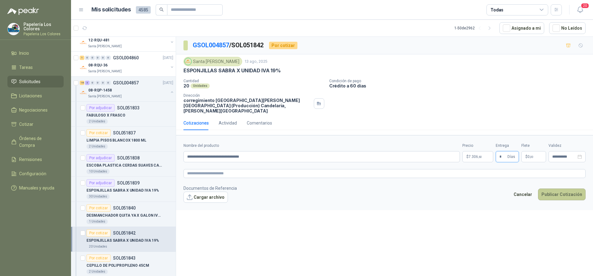
type input "*"
click at [558, 188] on button "Publicar Cotización" at bounding box center [562, 194] width 48 height 12
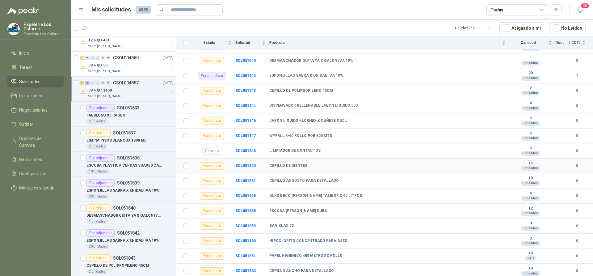
scroll to position [140, 0]
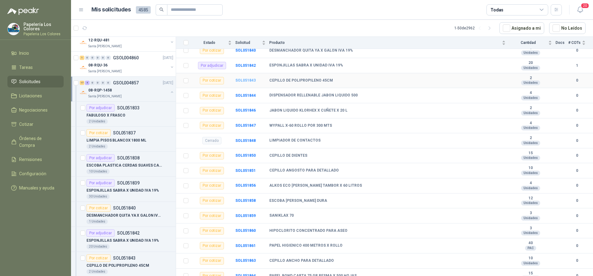
click at [246, 78] on b "SOL051843" at bounding box center [245, 80] width 20 height 4
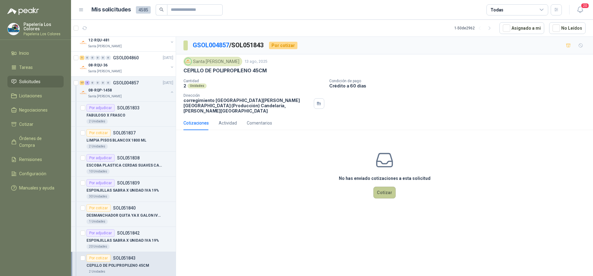
click at [392, 187] on button "Cotizar" at bounding box center [384, 193] width 22 height 12
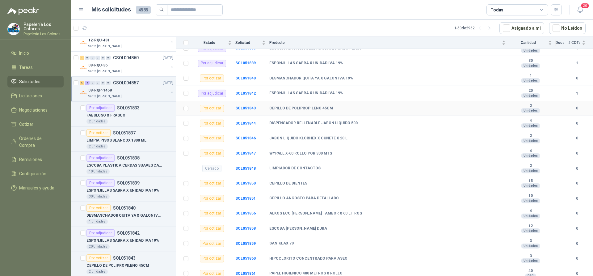
scroll to position [124, 0]
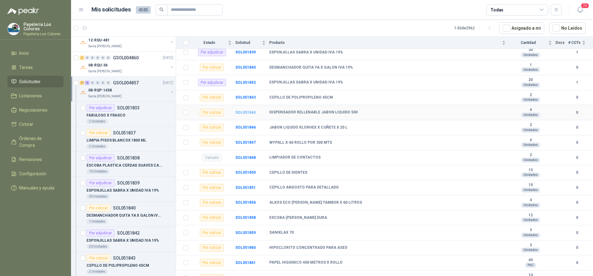
click at [244, 110] on b "SOL051844" at bounding box center [245, 112] width 20 height 4
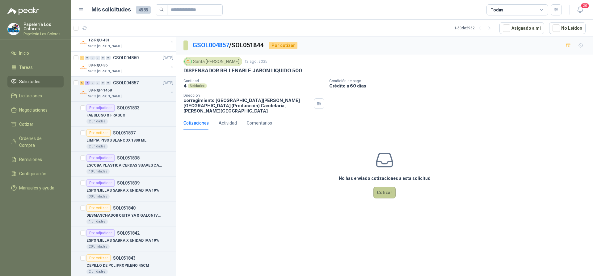
click at [385, 187] on button "Cotizar" at bounding box center [384, 193] width 22 height 12
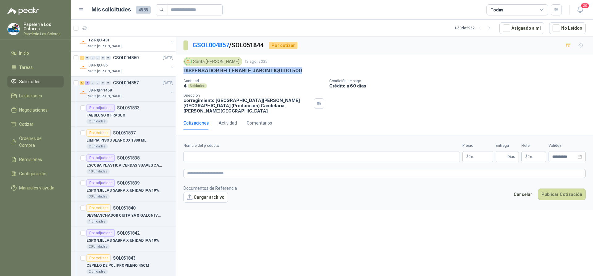
drag, startPoint x: 184, startPoint y: 70, endPoint x: 299, endPoint y: 73, distance: 115.5
click at [299, 73] on p "DISPENSADOR RELLENABLE JABON LIQUIDO 500" at bounding box center [242, 70] width 119 height 6
copy p "DISPENSADOR RELLENABLE JABON LIQUIDO 500"
click at [234, 153] on input "Nombre del producto" at bounding box center [321, 156] width 276 height 11
paste input "**********"
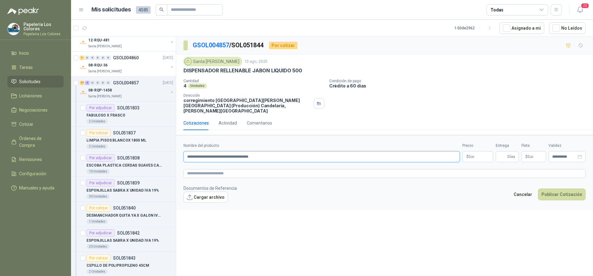
type input "**********"
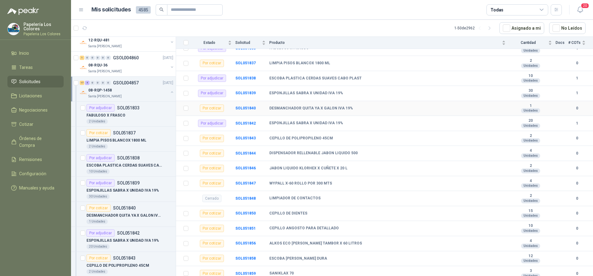
scroll to position [93, 0]
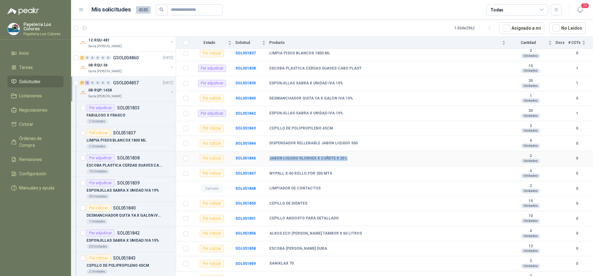
drag, startPoint x: 343, startPoint y: 153, endPoint x: 262, endPoint y: 158, distance: 80.4
click at [262, 158] on tr "Por cotizar SOL051846 JABON LIQUIDO KLORHEX X CUÑETE X 20 L 2 Unidades 0" at bounding box center [384, 158] width 417 height 15
copy tr "JABON LIQUIDO KLORHEX X CUÑETE X 20 L"
click at [337, 171] on div "WYPALL X-60 ROLLO POR 300 MTS" at bounding box center [387, 173] width 236 height 5
click at [242, 171] on b "SOL051847" at bounding box center [245, 173] width 20 height 4
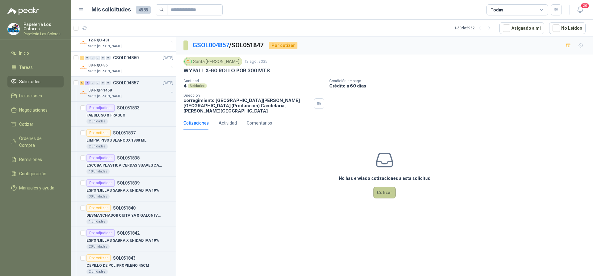
click at [383, 187] on button "Cotizar" at bounding box center [384, 193] width 22 height 12
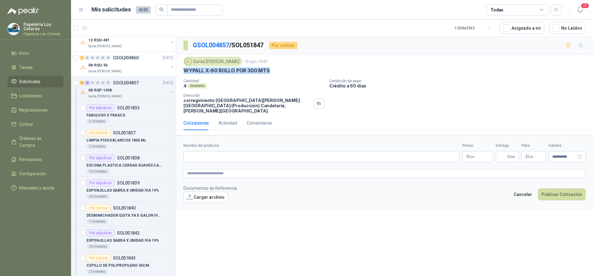
drag, startPoint x: 268, startPoint y: 70, endPoint x: 182, endPoint y: 73, distance: 85.3
click at [182, 73] on div "Santa [PERSON_NAME] [DATE] WYPALL X-60 ROLLO POR 300 MTS Cantidad 4 Unidades Co…" at bounding box center [384, 84] width 417 height 61
copy p "WYPALL X-60 ROLLO POR 300 MTS"
click at [237, 152] on input "Nombre del producto" at bounding box center [321, 156] width 276 height 11
paste input "**********"
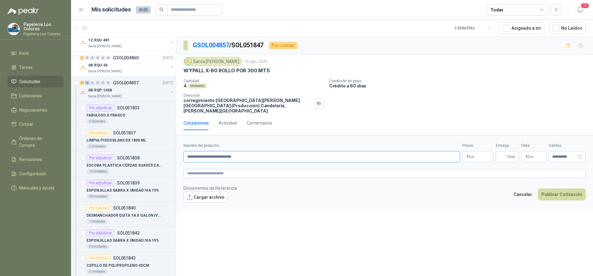
type input "**********"
click at [477, 148] on body "Papelería Los Colores Papeleria Los Colores Inicio Tareas Solicitudes Licitacio…" at bounding box center [296, 138] width 593 height 276
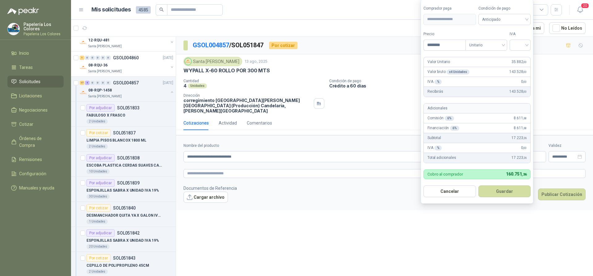
type input "********"
click at [522, 46] on input "search" at bounding box center [520, 44] width 14 height 9
click at [515, 57] on div "19%" at bounding box center [521, 58] width 19 height 10
click at [507, 21] on span "Anticipado" at bounding box center [506, 19] width 46 height 9
click at [499, 51] on div "Crédito a 60 días" at bounding box center [505, 51] width 43 height 7
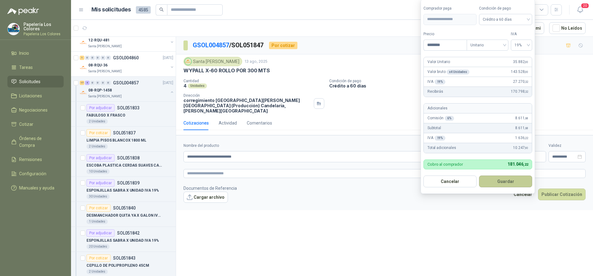
click at [502, 178] on button "Guardar" at bounding box center [505, 181] width 53 height 12
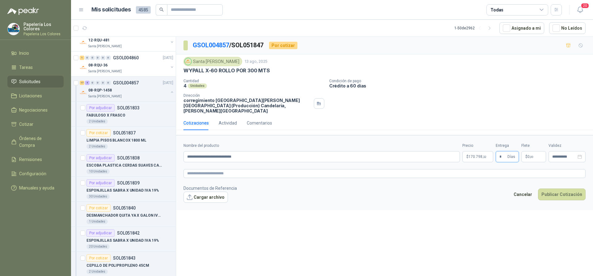
type input "*"
click at [210, 169] on textarea at bounding box center [384, 173] width 402 height 9
paste textarea "**********"
type textarea "**********"
